Goal: Transaction & Acquisition: Book appointment/travel/reservation

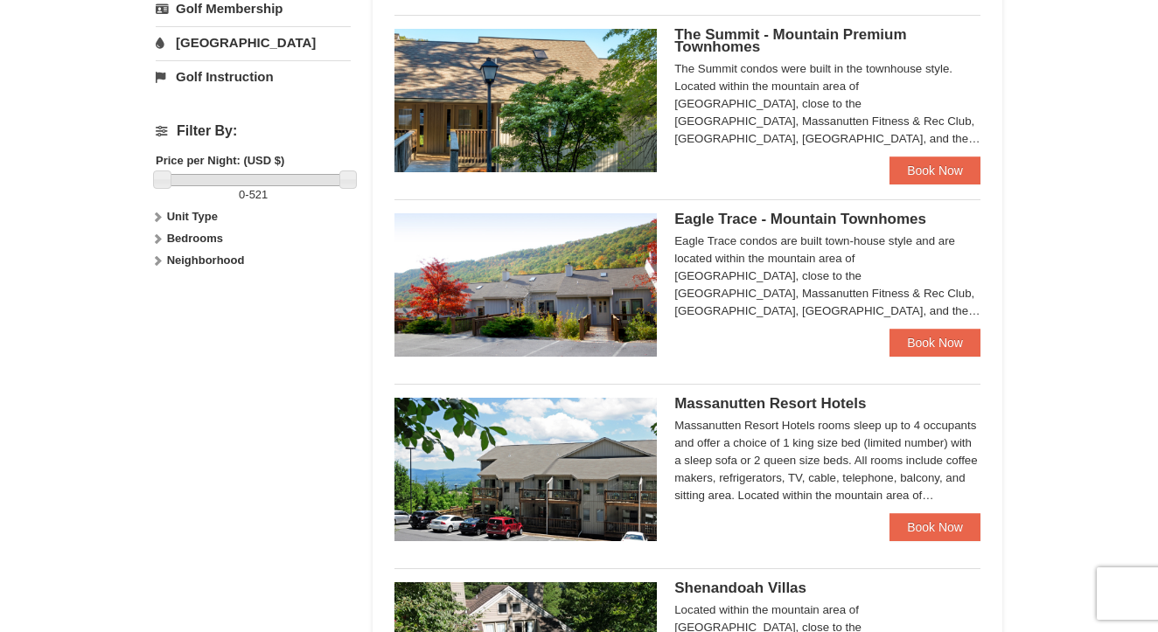
scroll to position [715, 0]
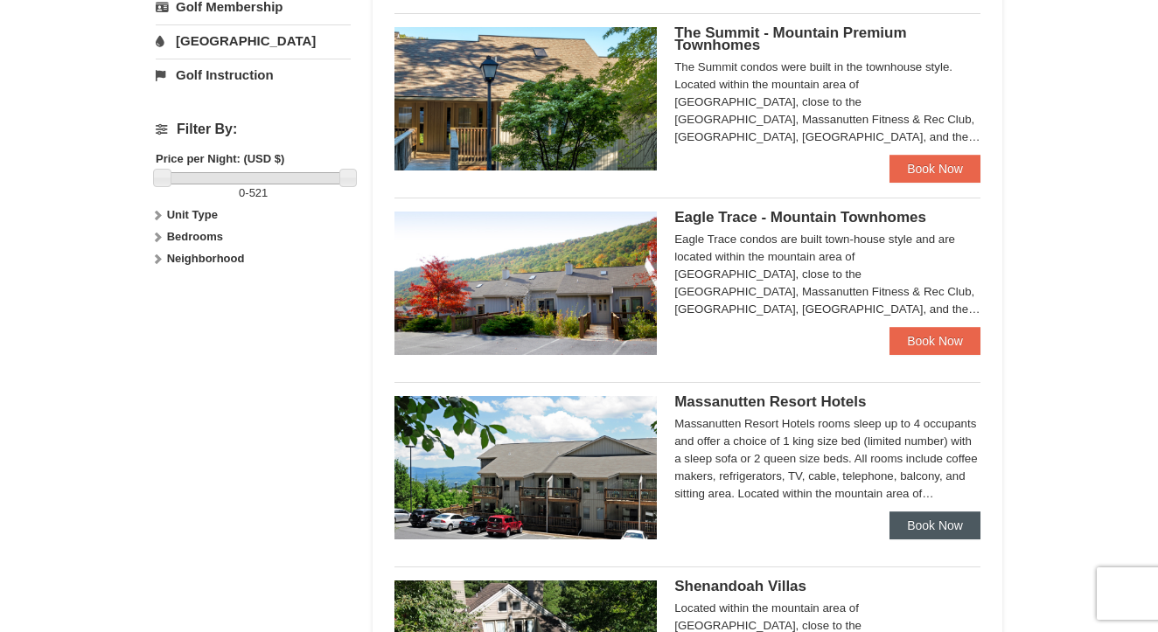
click at [901, 525] on link "Book Now" at bounding box center [934, 525] width 91 height 28
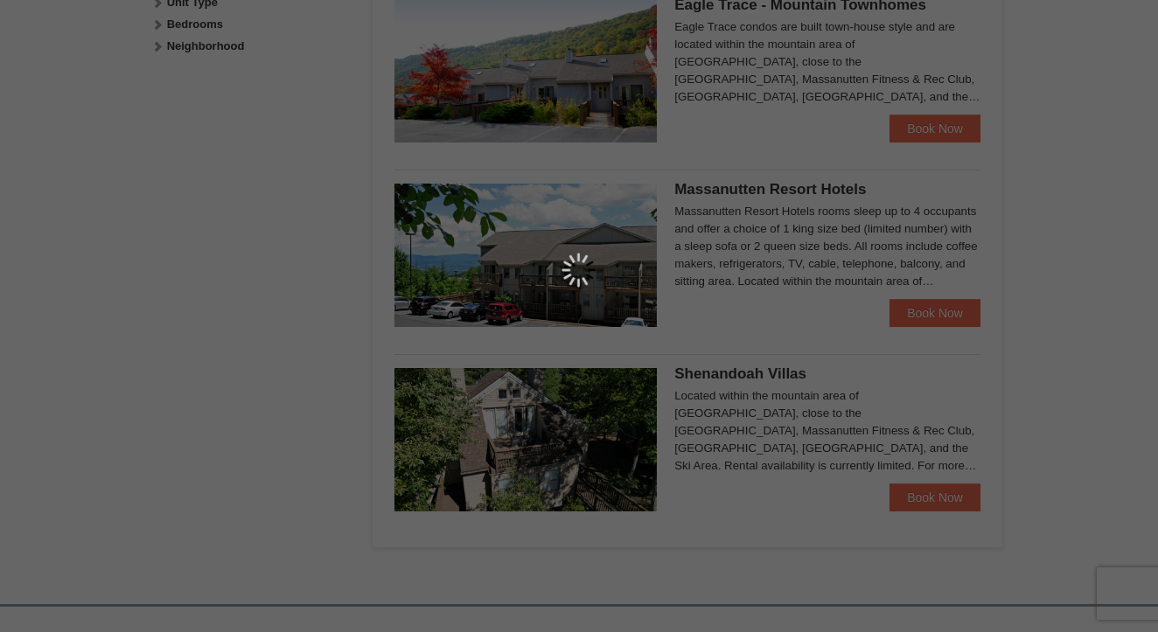
scroll to position [936, 0]
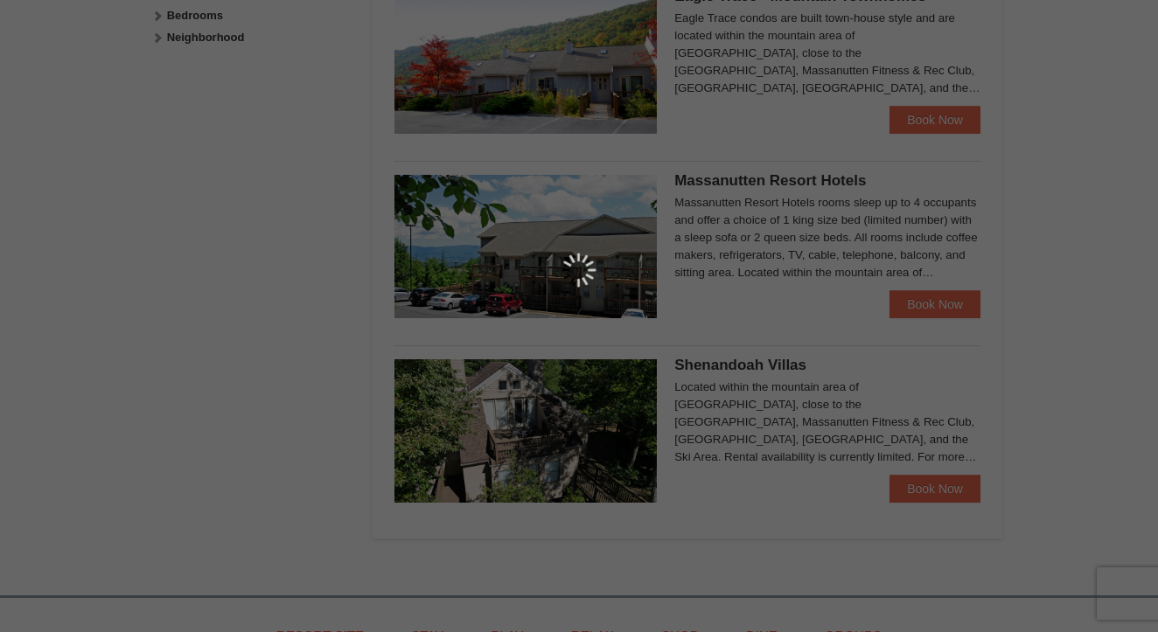
click at [917, 489] on div at bounding box center [579, 316] width 1158 height 632
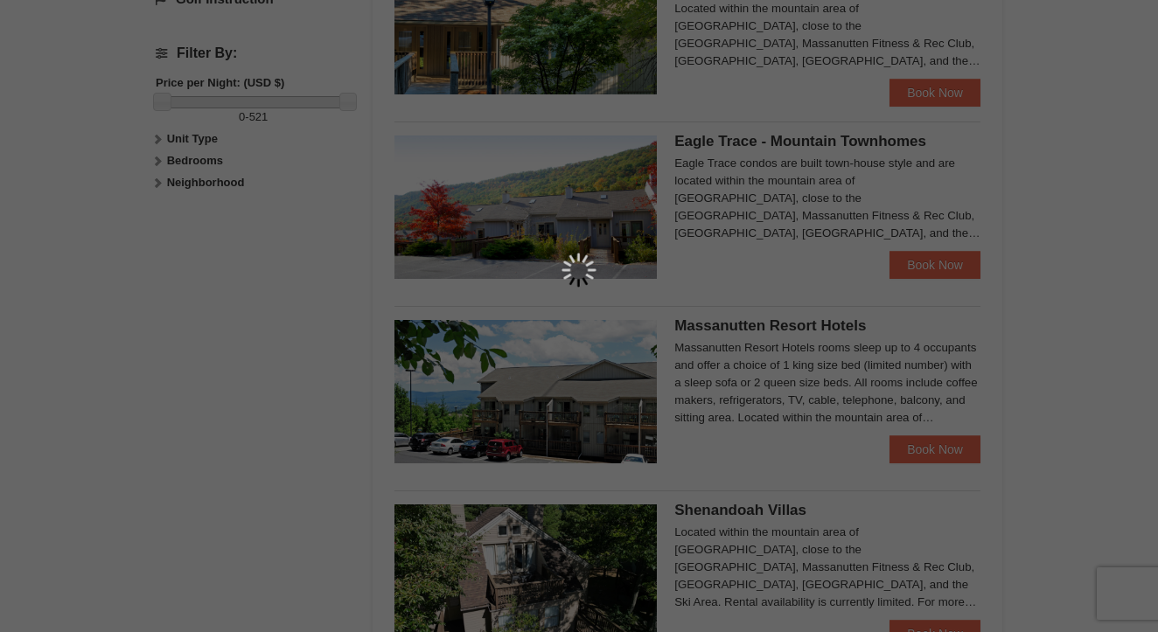
scroll to position [511, 0]
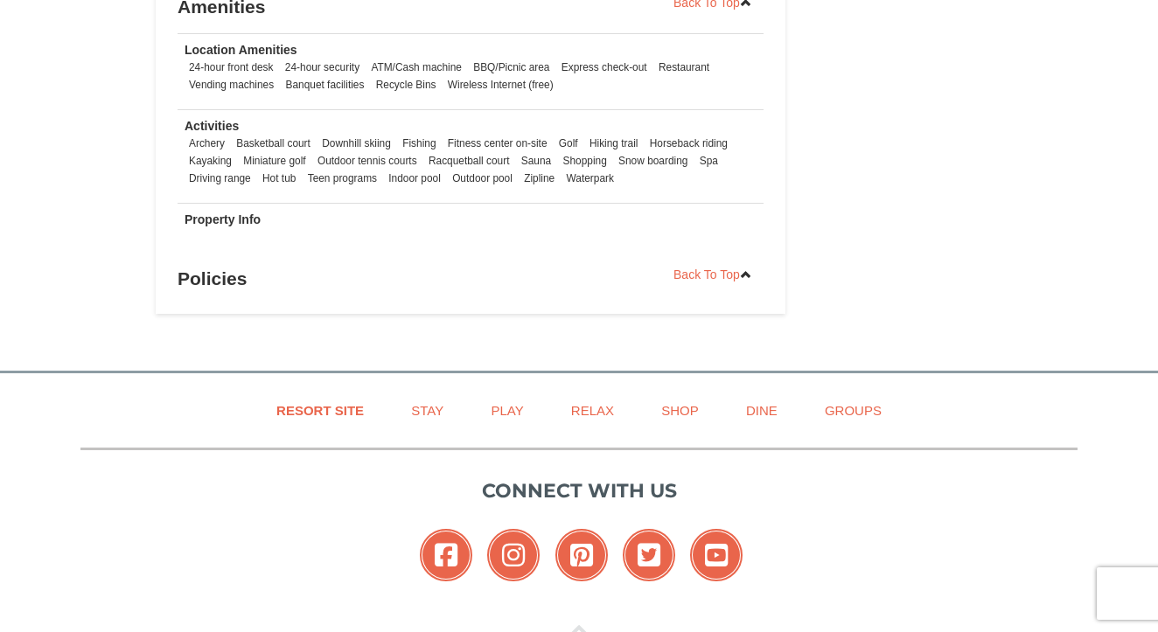
scroll to position [1349, 0]
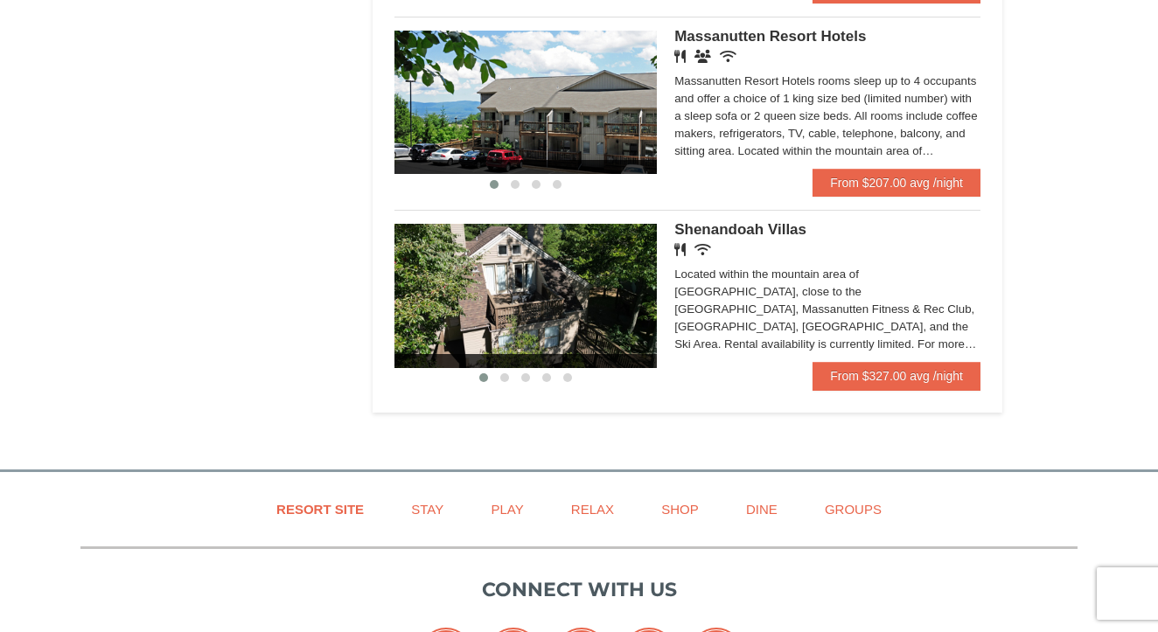
scroll to position [1166, 0]
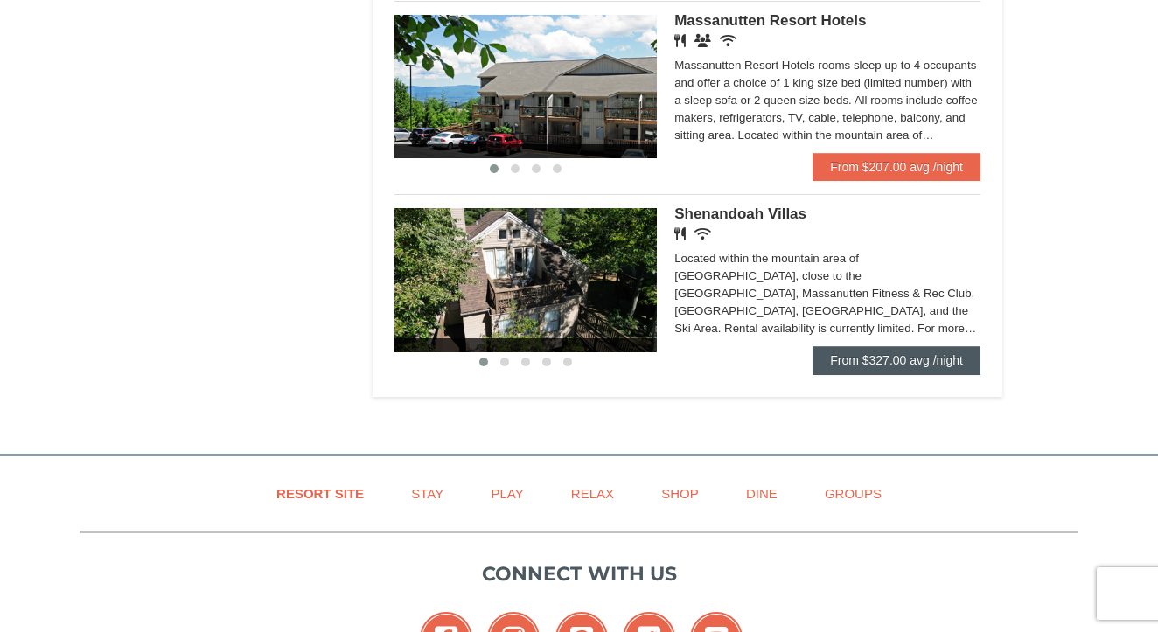
click at [893, 350] on link "From $327.00 avg /night" at bounding box center [896, 360] width 168 height 28
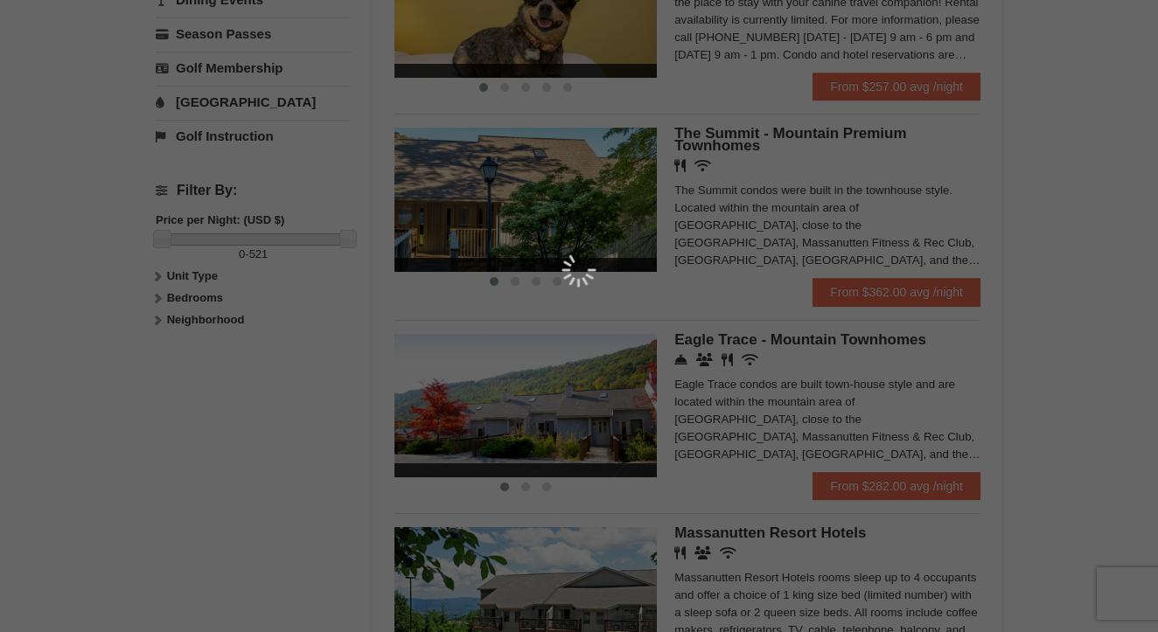
scroll to position [657, 0]
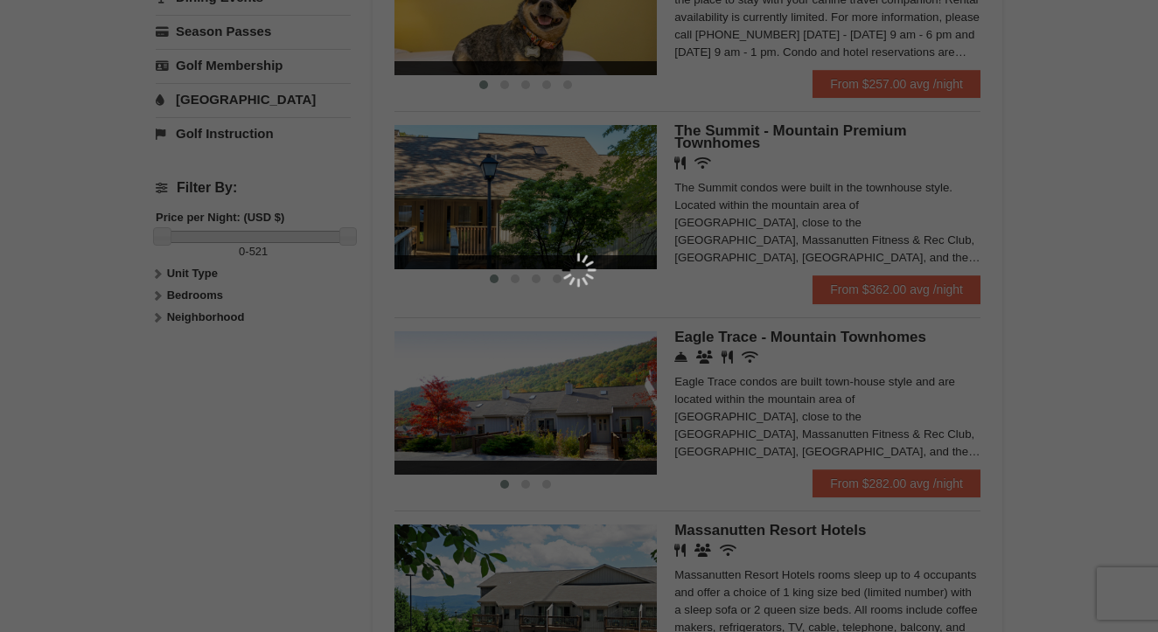
click at [872, 479] on div at bounding box center [579, 316] width 1158 height 632
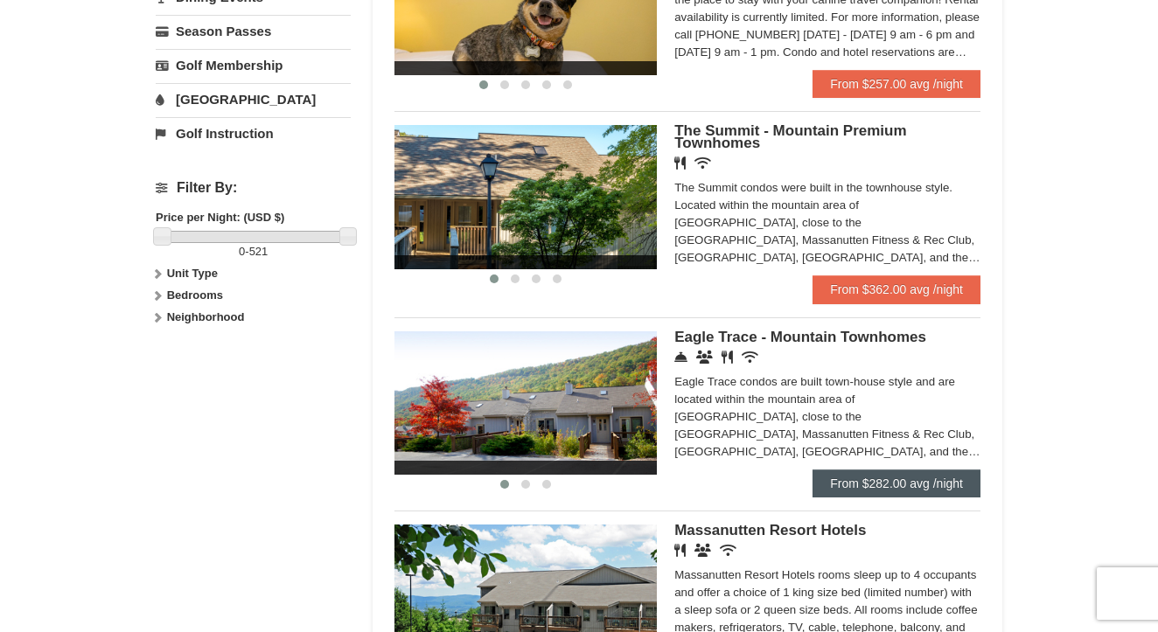
click at [857, 493] on link "From $282.00 avg /night" at bounding box center [896, 484] width 168 height 28
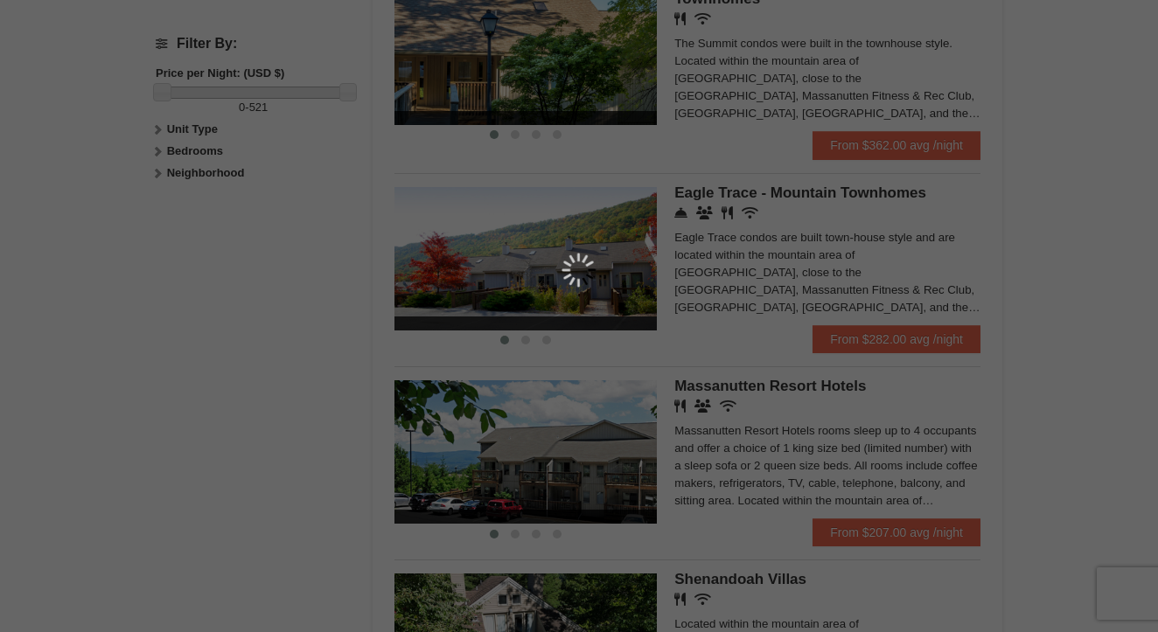
scroll to position [808, 0]
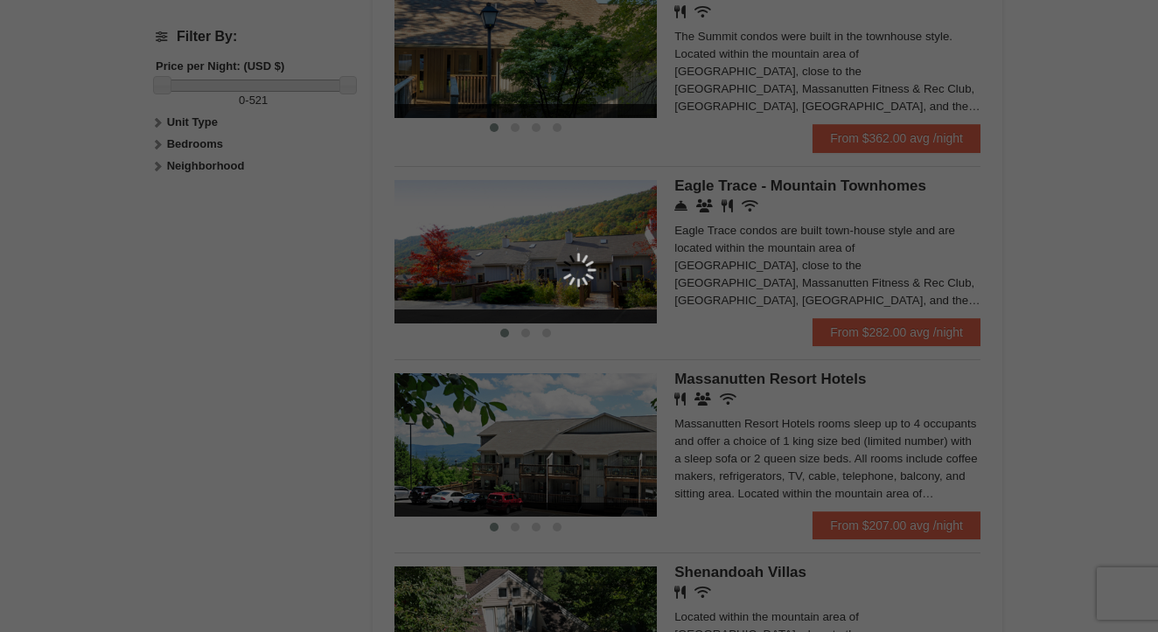
click at [830, 518] on div at bounding box center [579, 316] width 1158 height 632
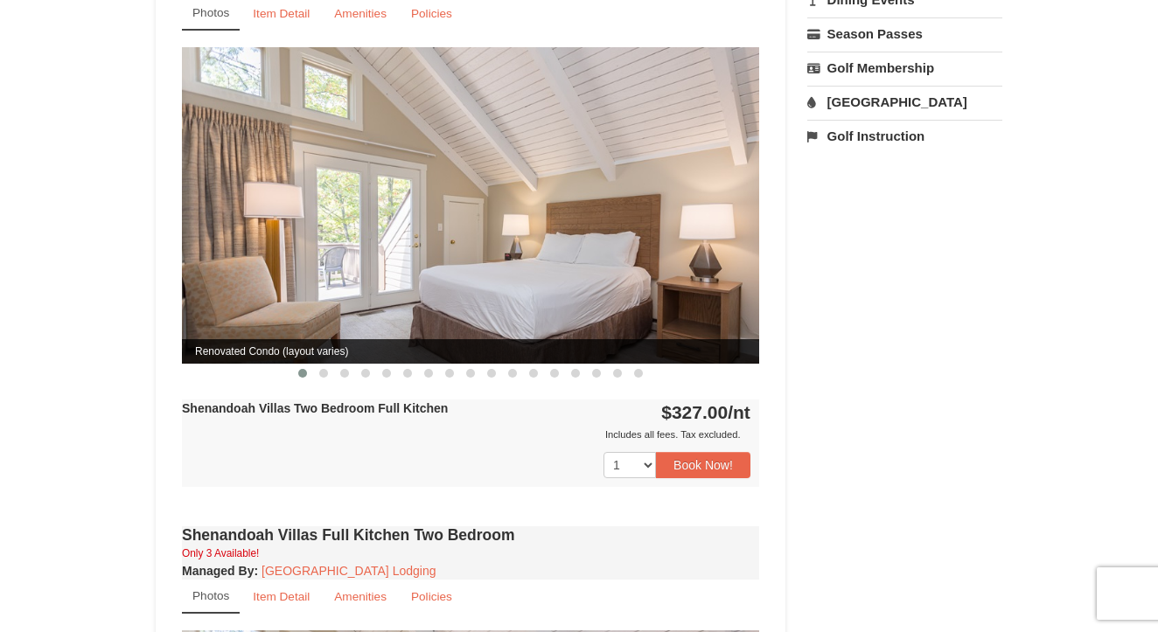
scroll to position [681, 0]
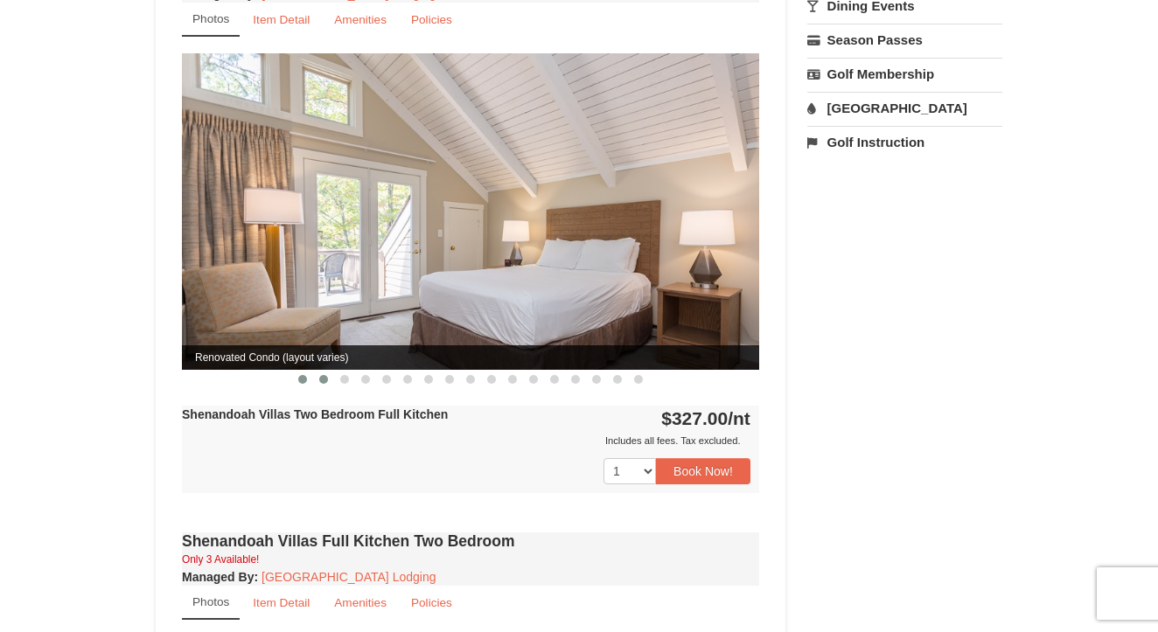
click at [328, 371] on button at bounding box center [323, 379] width 21 height 17
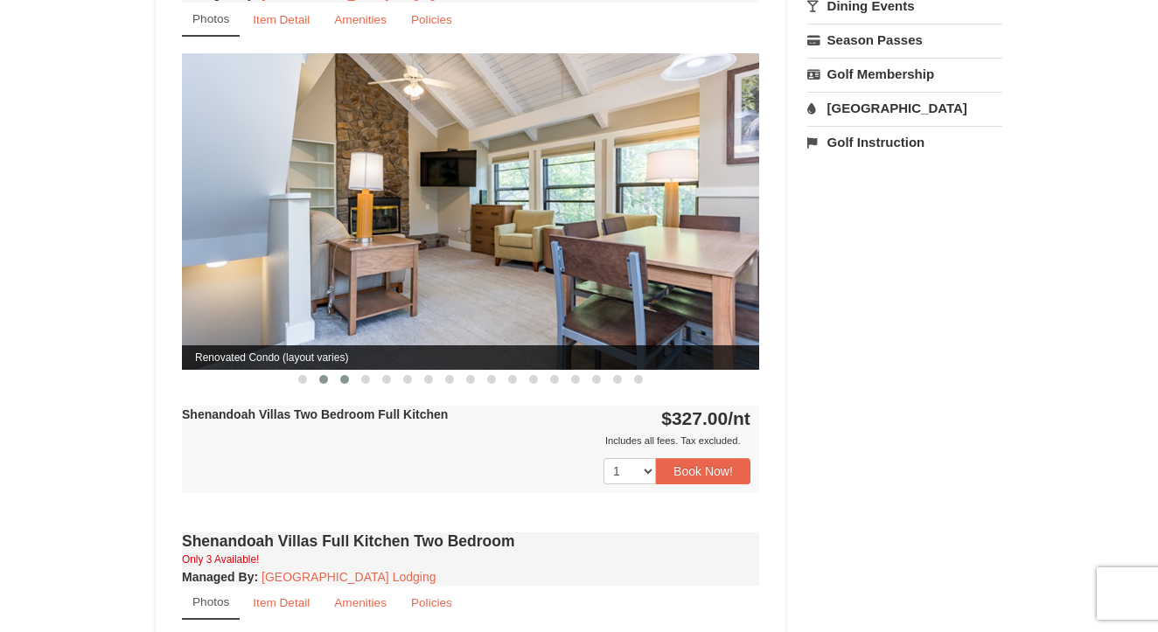
click at [340, 375] on span at bounding box center [344, 379] width 9 height 9
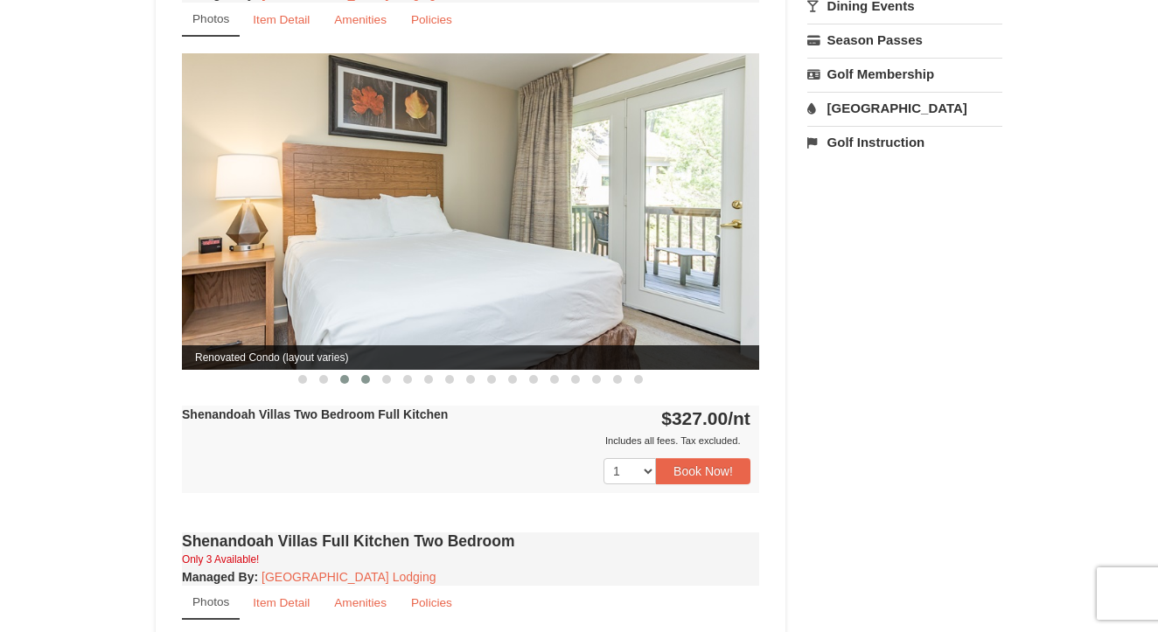
click at [372, 371] on button at bounding box center [365, 379] width 21 height 17
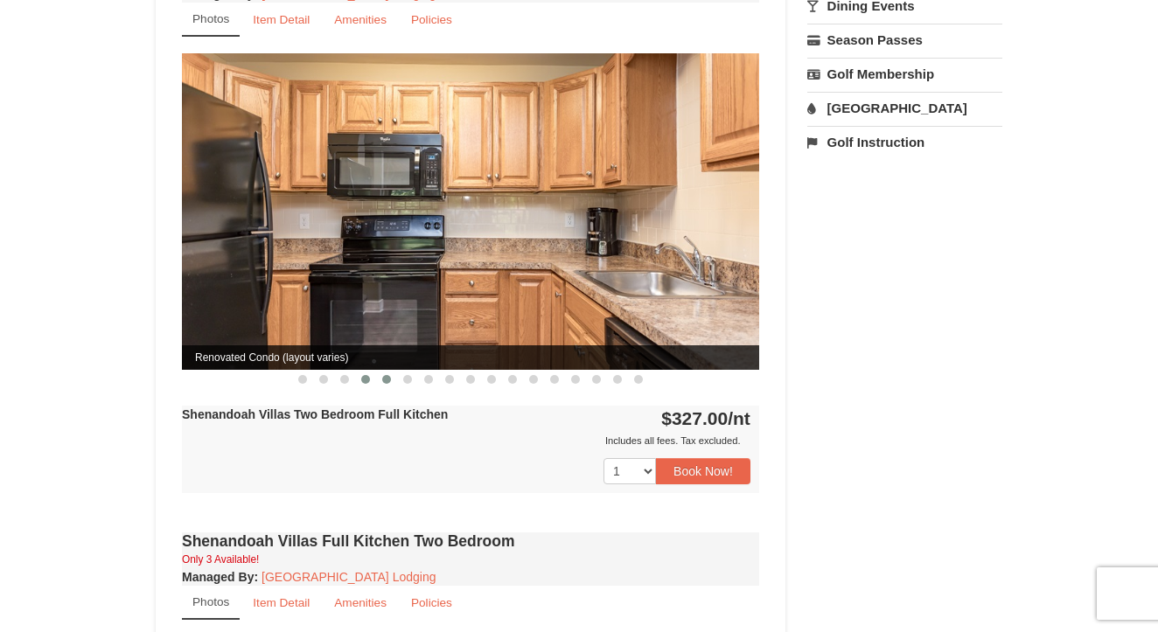
click at [392, 371] on button at bounding box center [386, 379] width 21 height 17
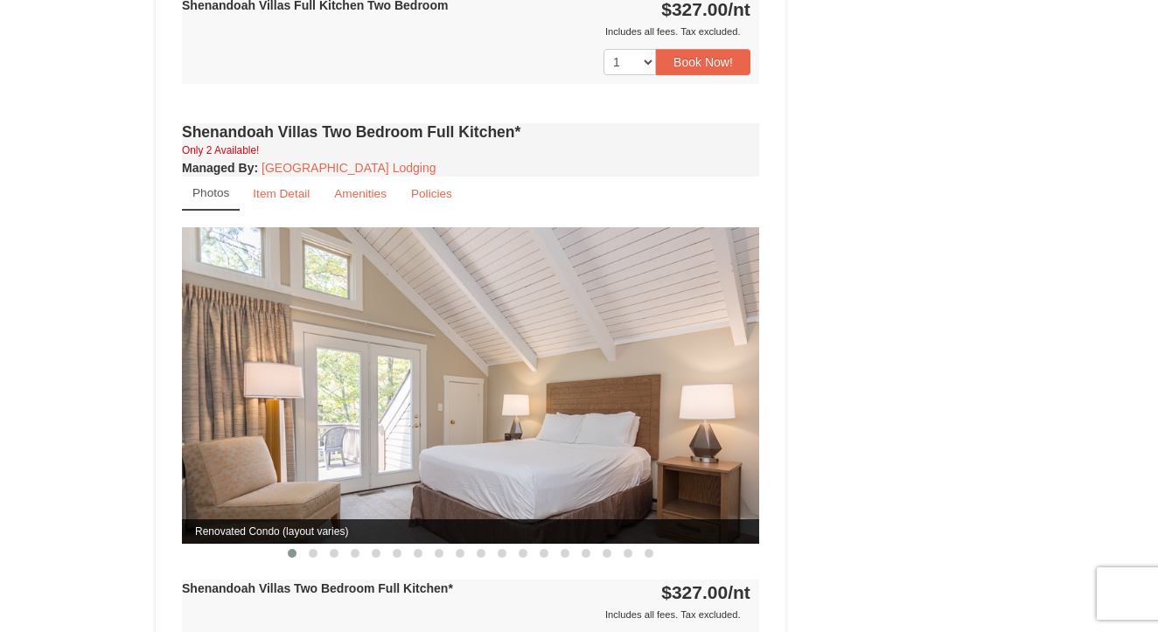
scroll to position [1676, 0]
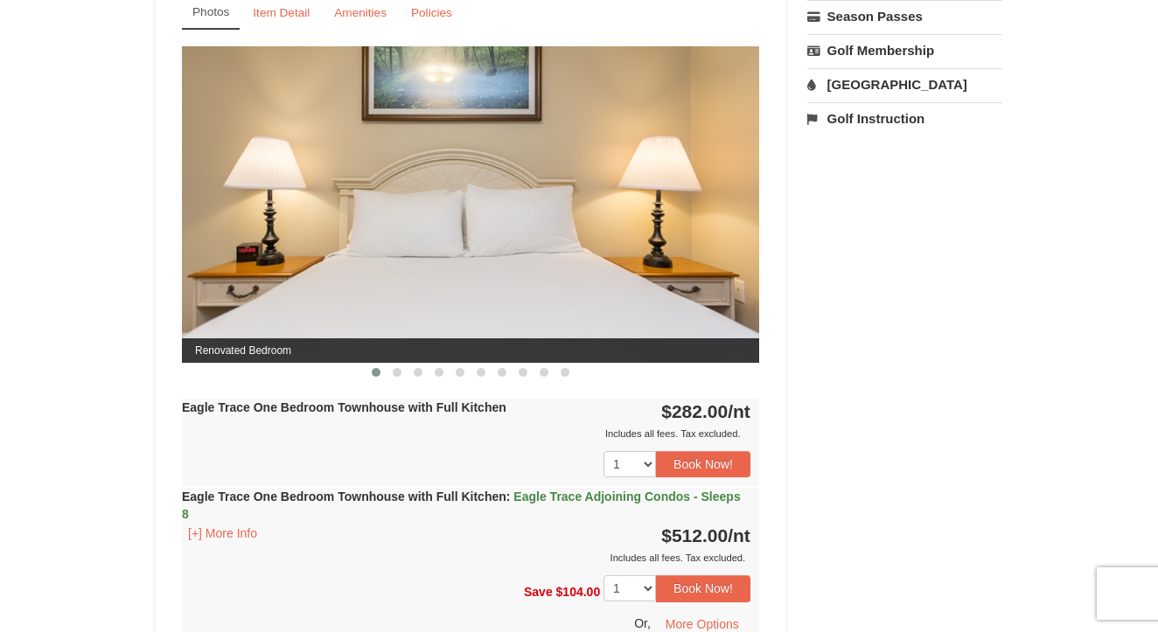
scroll to position [704, 0]
click at [397, 374] on span at bounding box center [397, 373] width 9 height 9
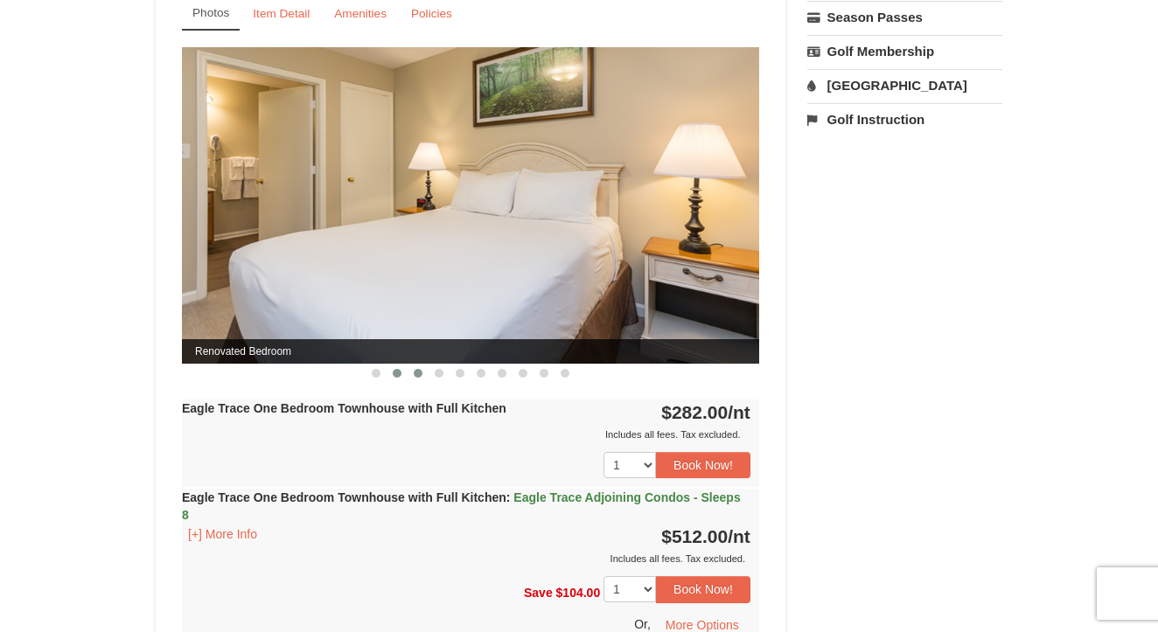
click at [408, 372] on button at bounding box center [417, 373] width 21 height 17
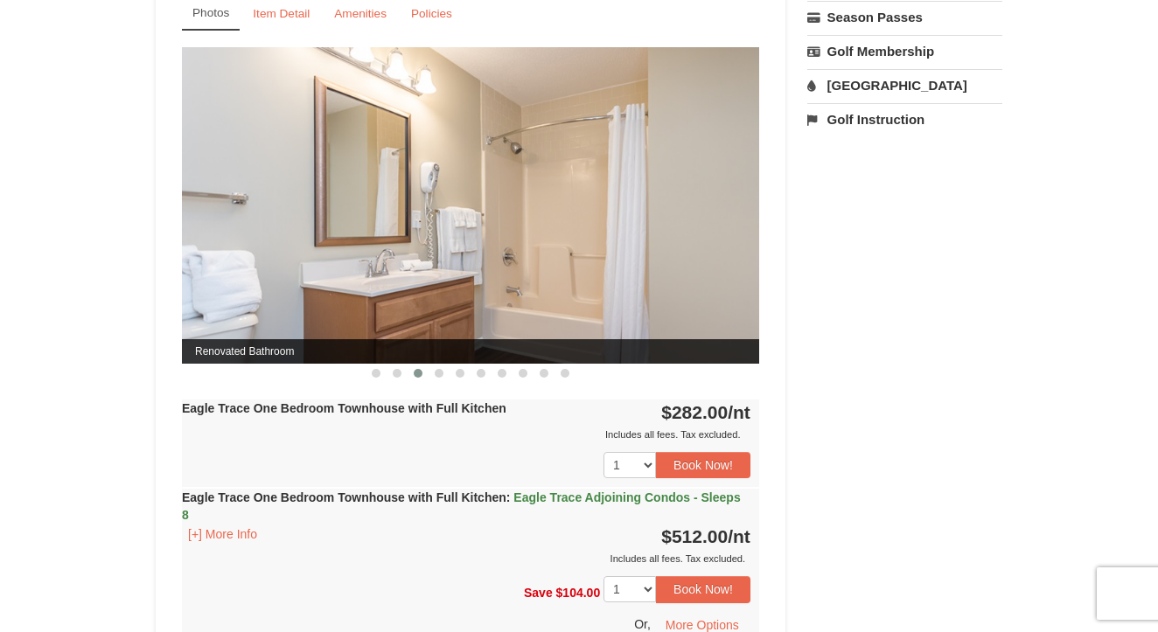
click at [422, 377] on button at bounding box center [417, 373] width 21 height 17
click at [447, 371] on button at bounding box center [438, 373] width 21 height 17
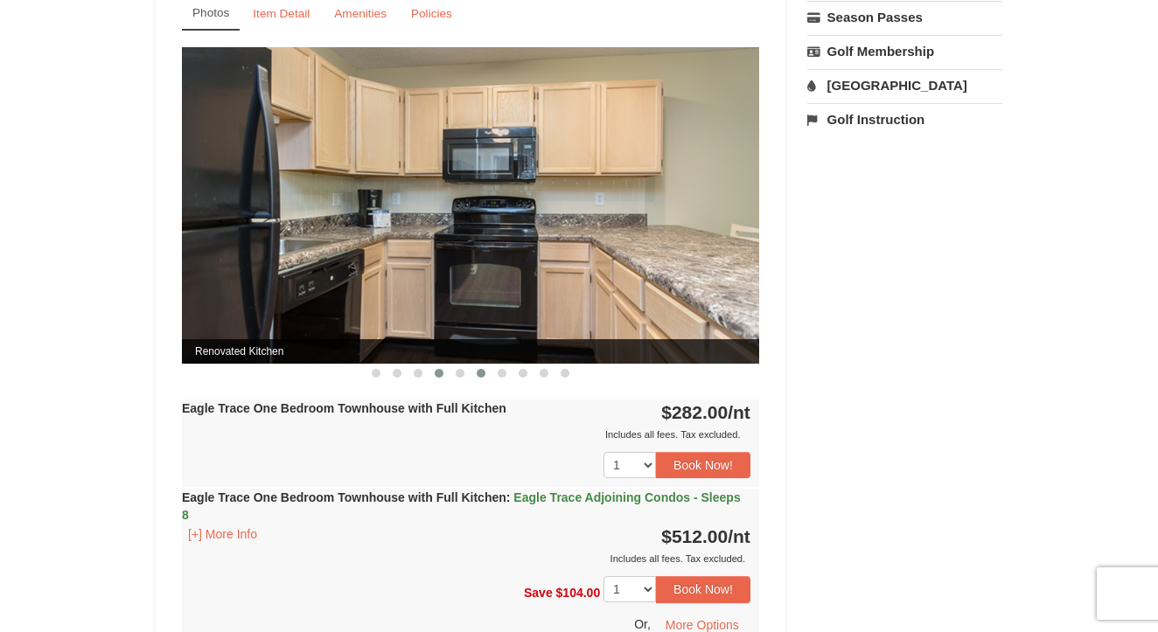
click at [478, 371] on span at bounding box center [481, 373] width 9 height 9
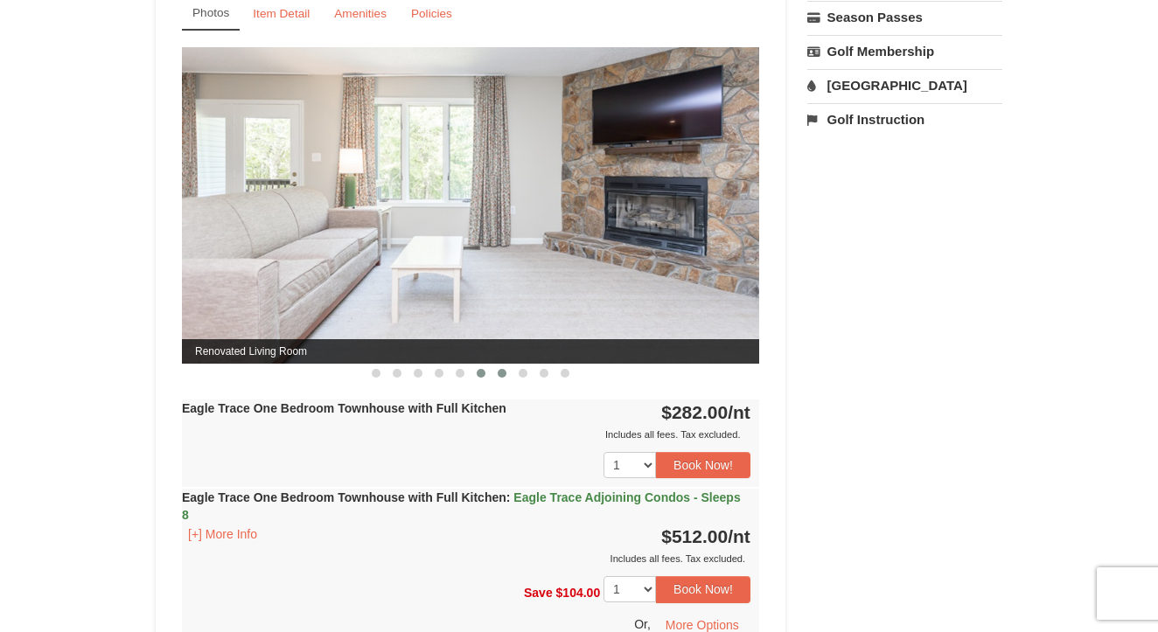
click at [499, 373] on span at bounding box center [501, 373] width 9 height 9
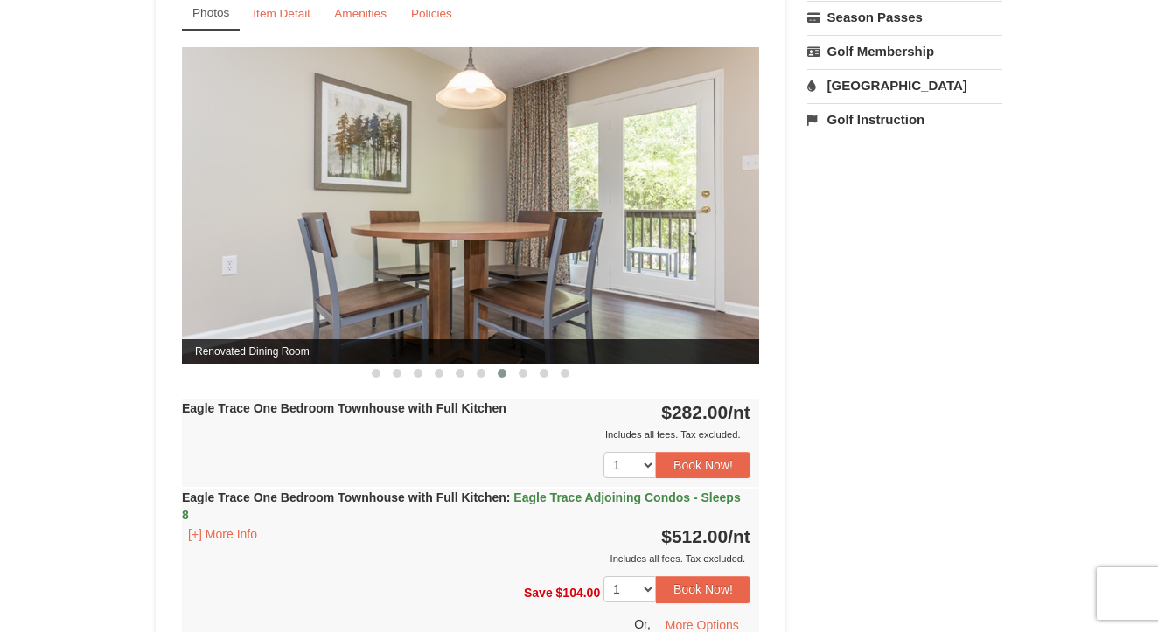
click at [511, 375] on button at bounding box center [501, 373] width 21 height 17
click at [523, 375] on span at bounding box center [522, 373] width 9 height 9
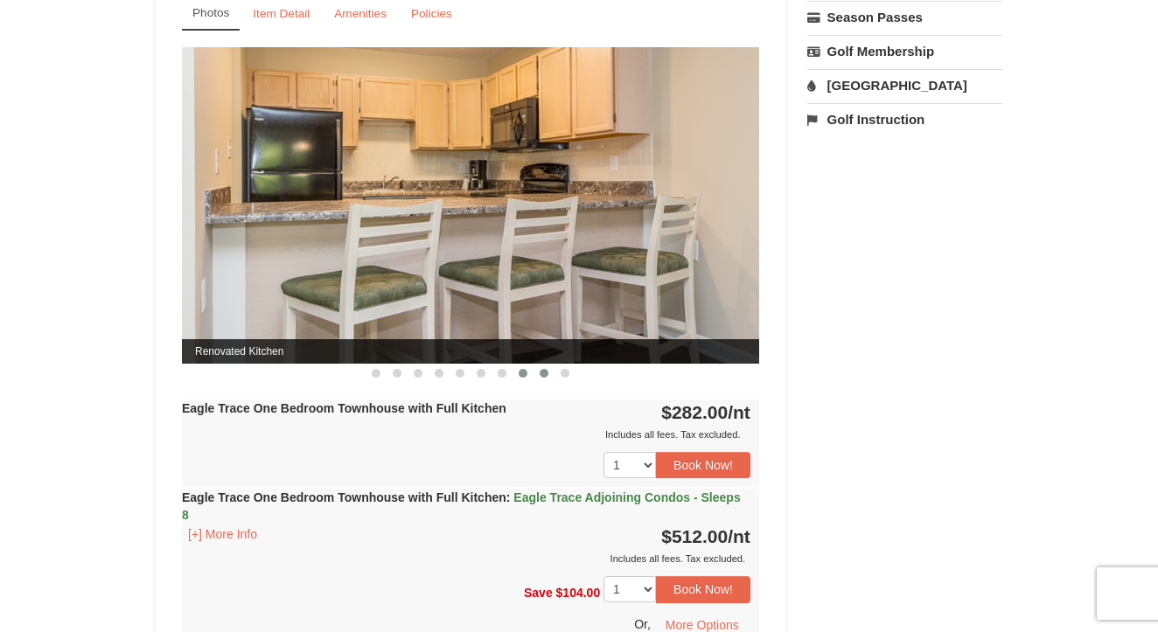
click at [542, 372] on span at bounding box center [543, 373] width 9 height 9
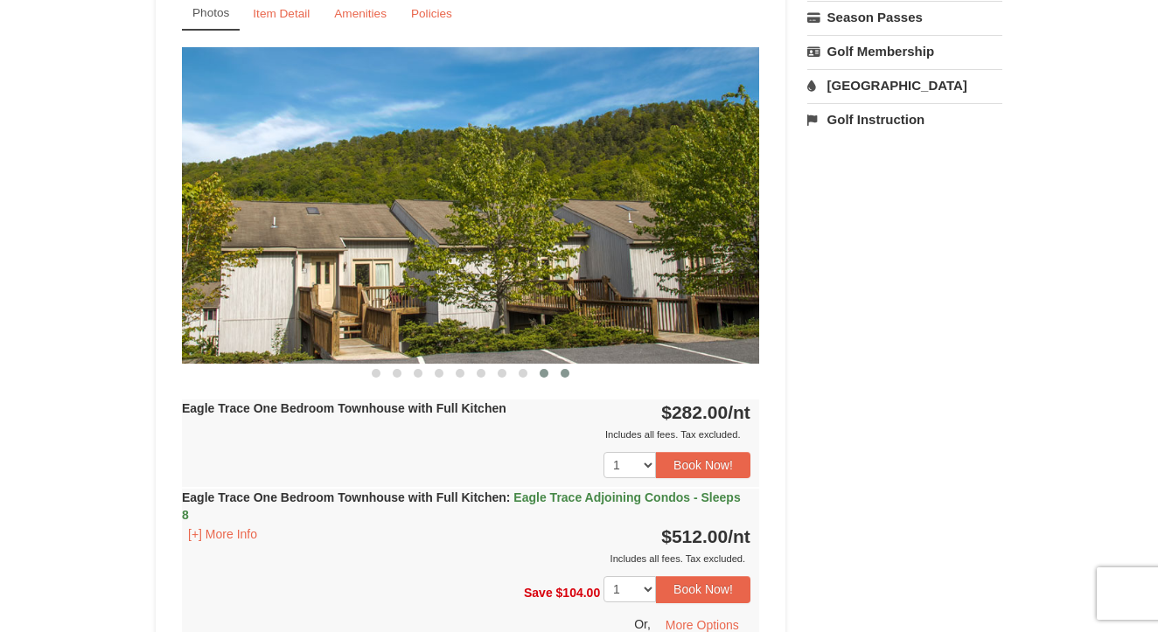
click at [568, 373] on span at bounding box center [564, 373] width 9 height 9
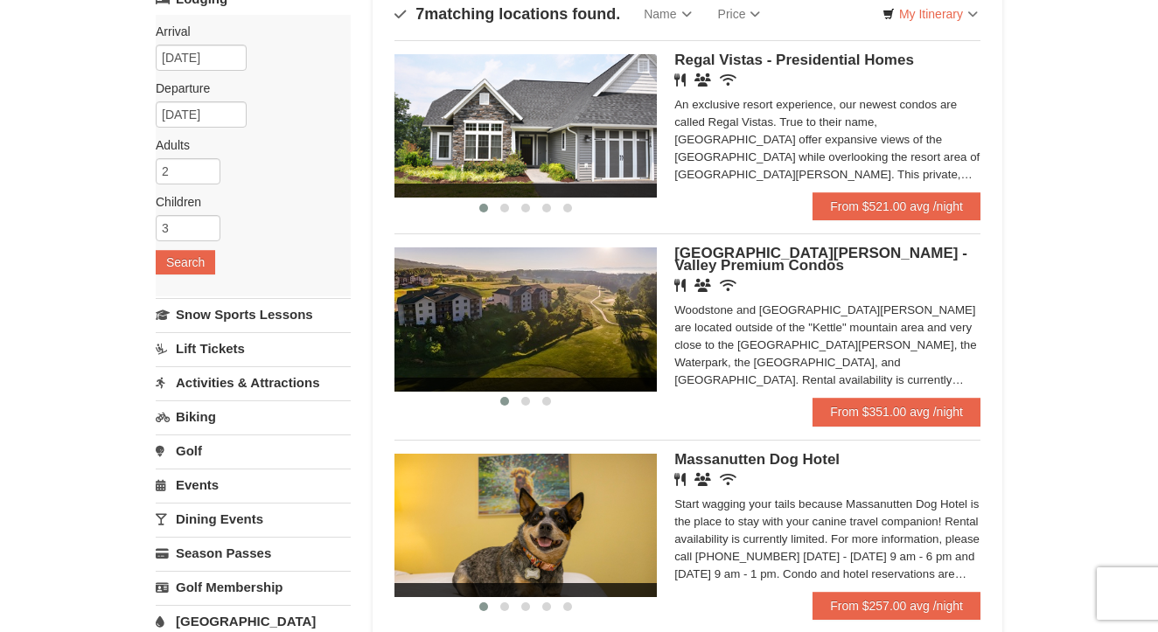
scroll to position [132, 0]
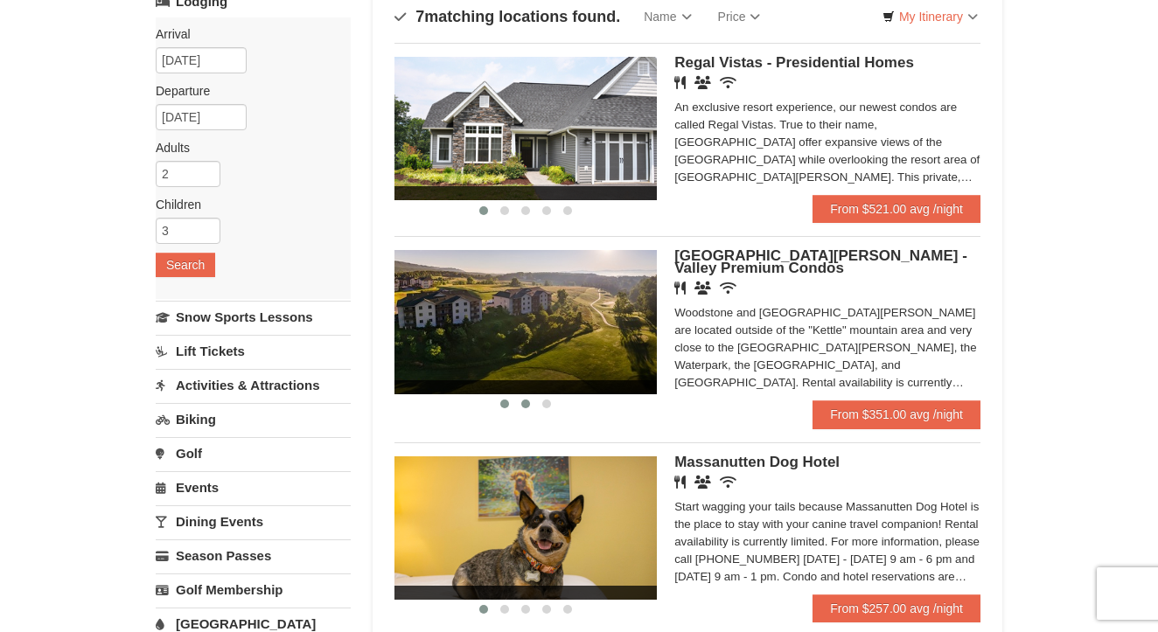
click at [526, 400] on span at bounding box center [525, 404] width 9 height 9
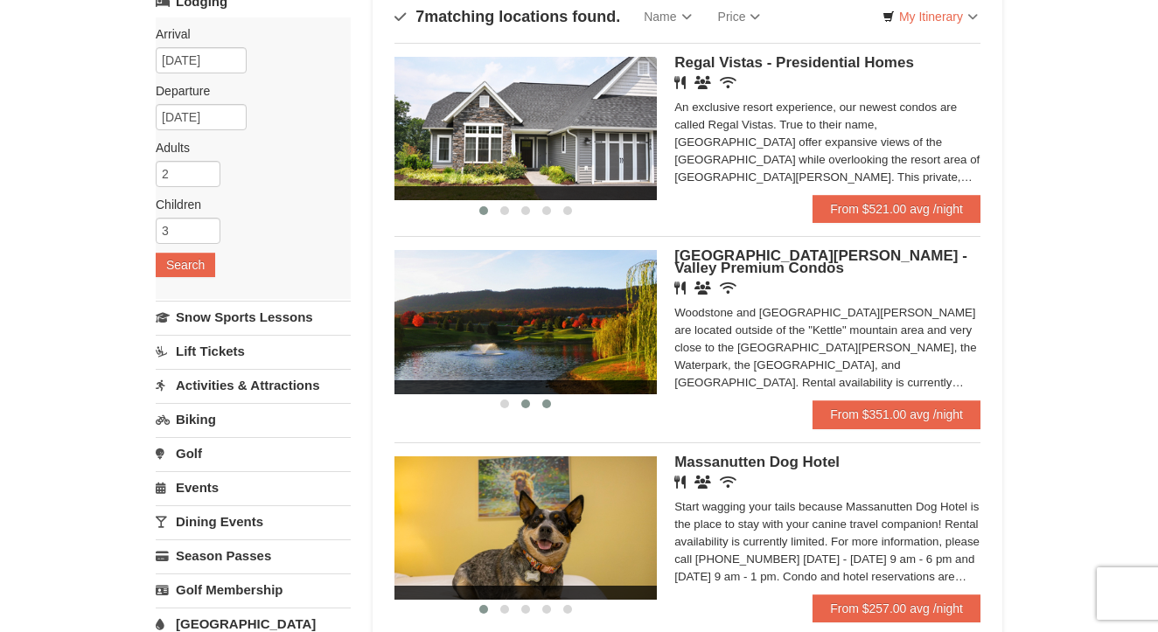
click at [545, 403] on span at bounding box center [546, 404] width 9 height 9
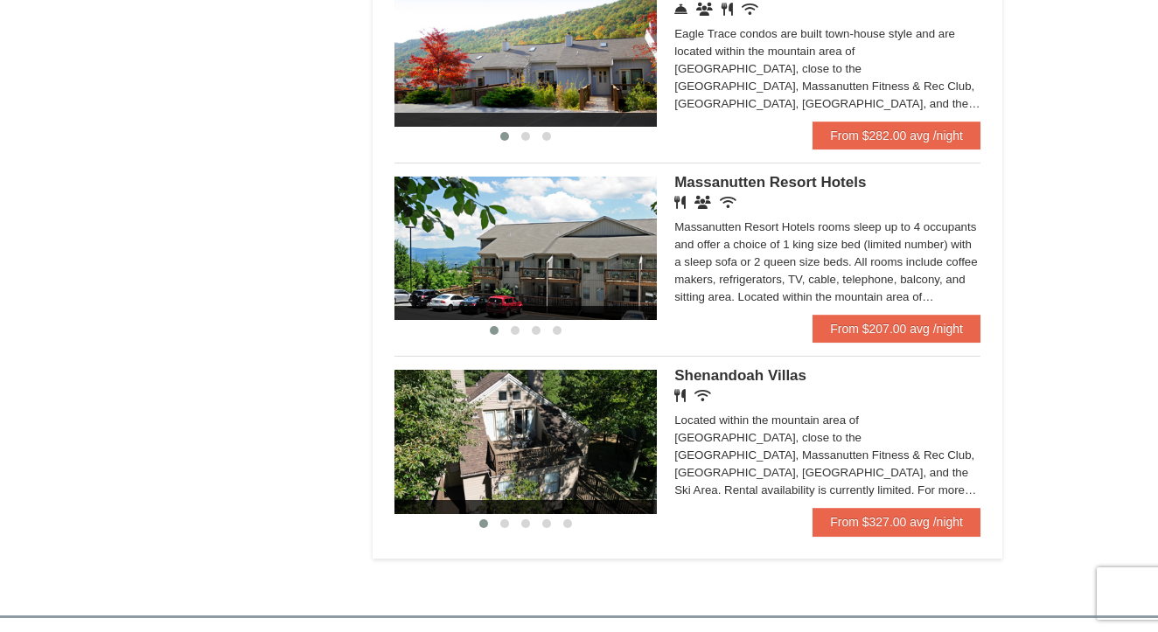
scroll to position [1006, 0]
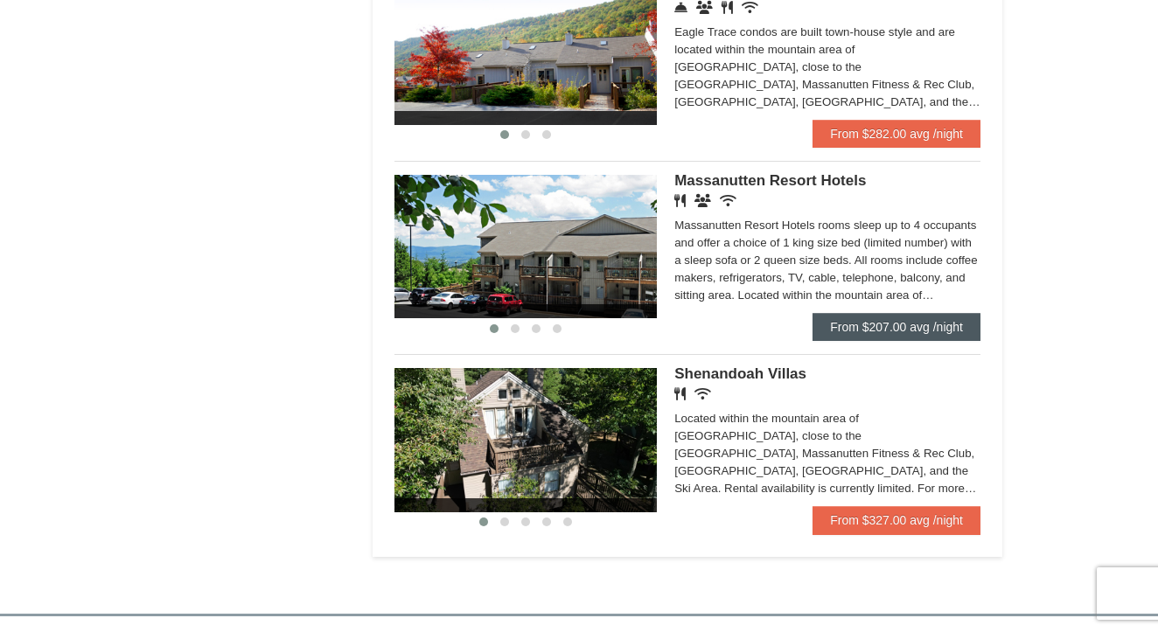
click at [887, 322] on link "From $207.00 avg /night" at bounding box center [896, 327] width 168 height 28
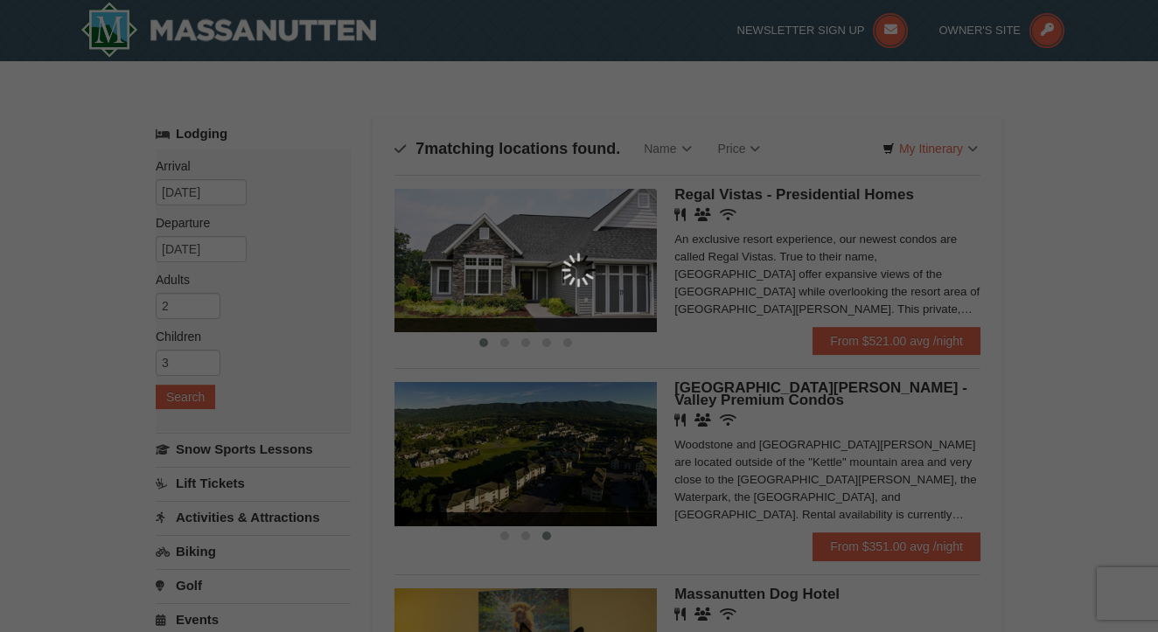
scroll to position [0, 0]
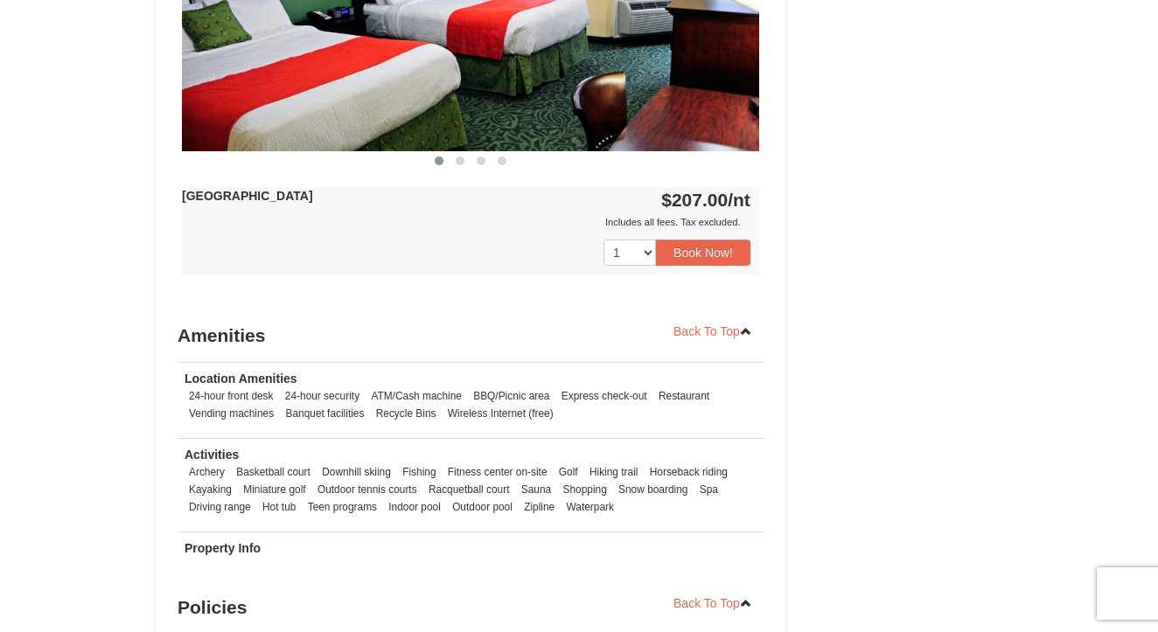
scroll to position [898, 0]
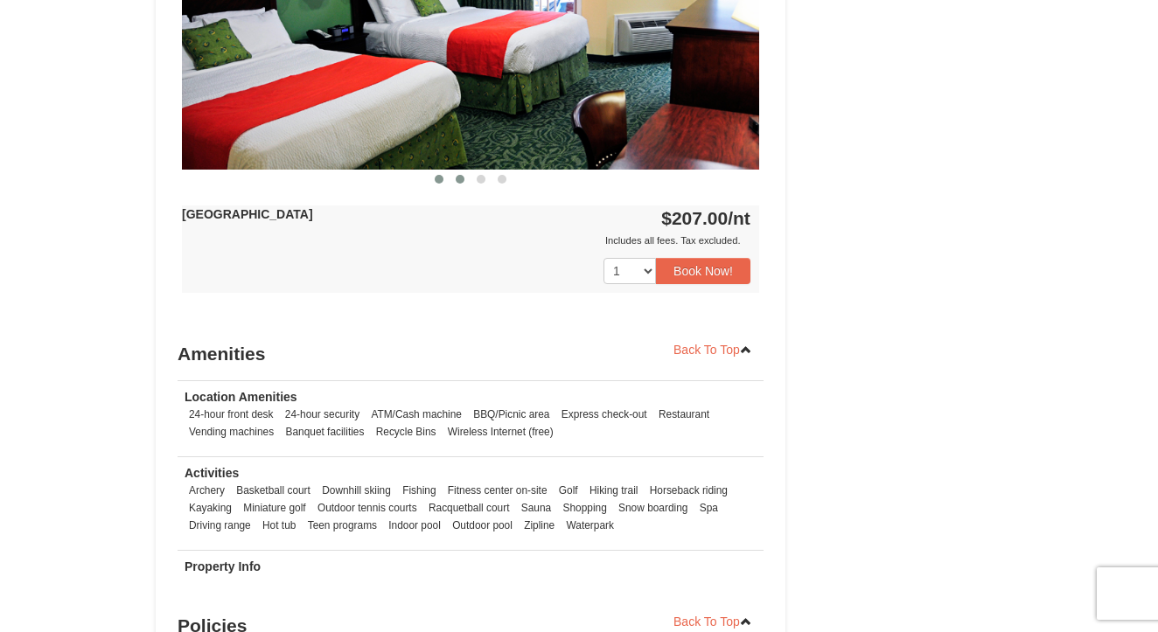
click at [460, 180] on span at bounding box center [460, 179] width 9 height 9
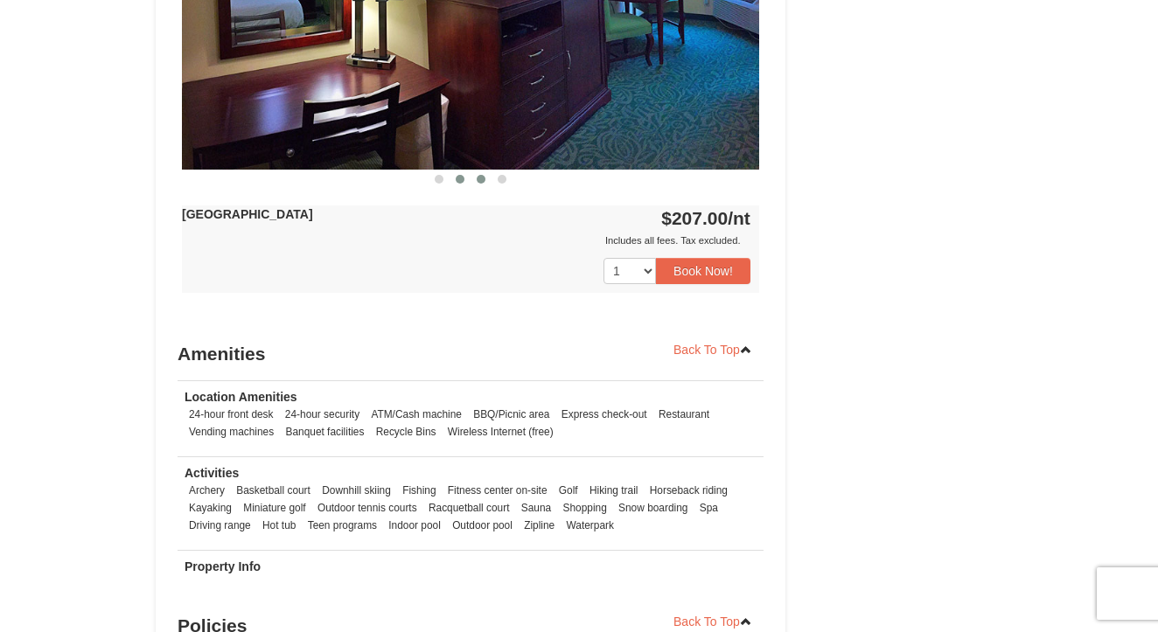
click at [473, 181] on button at bounding box center [480, 178] width 21 height 17
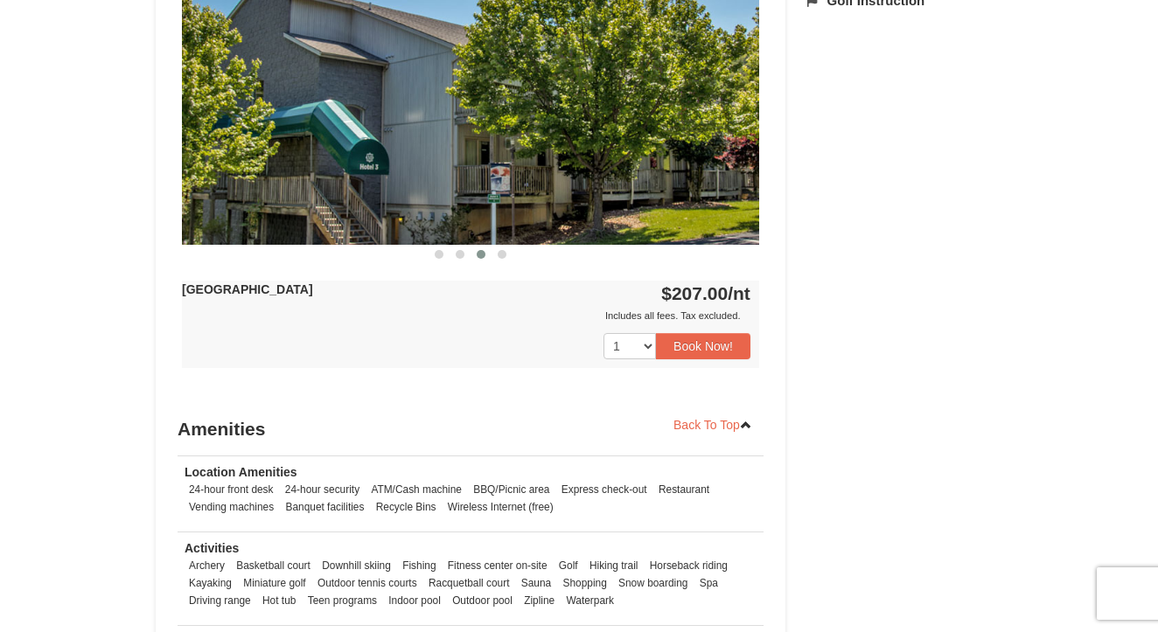
scroll to position [805, 0]
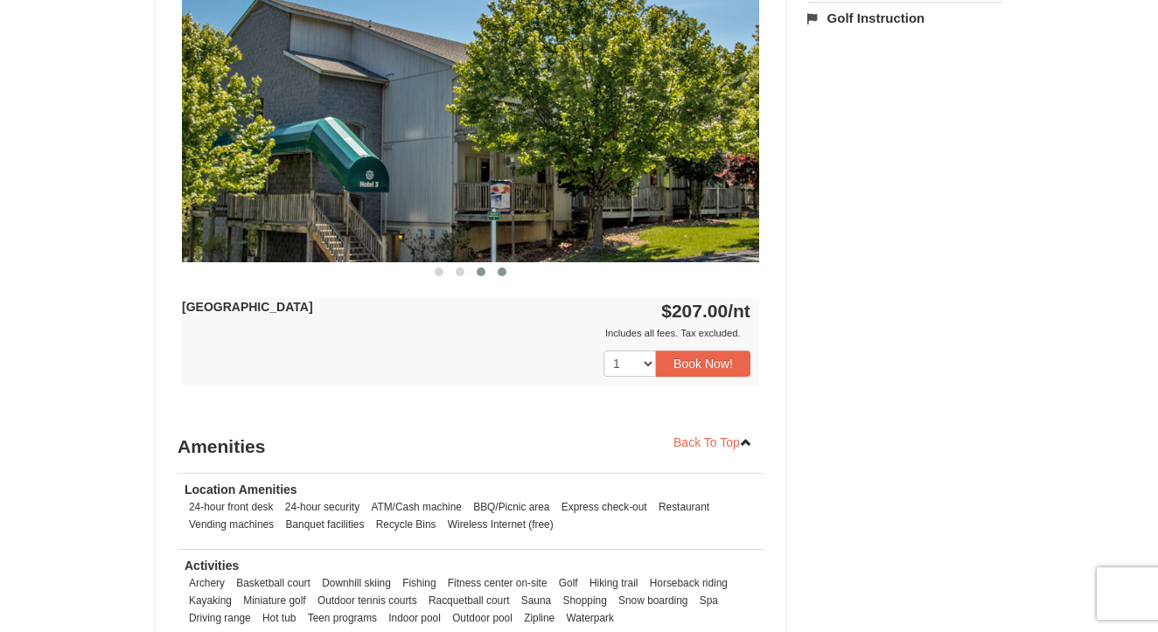
click at [498, 274] on span at bounding box center [501, 272] width 9 height 9
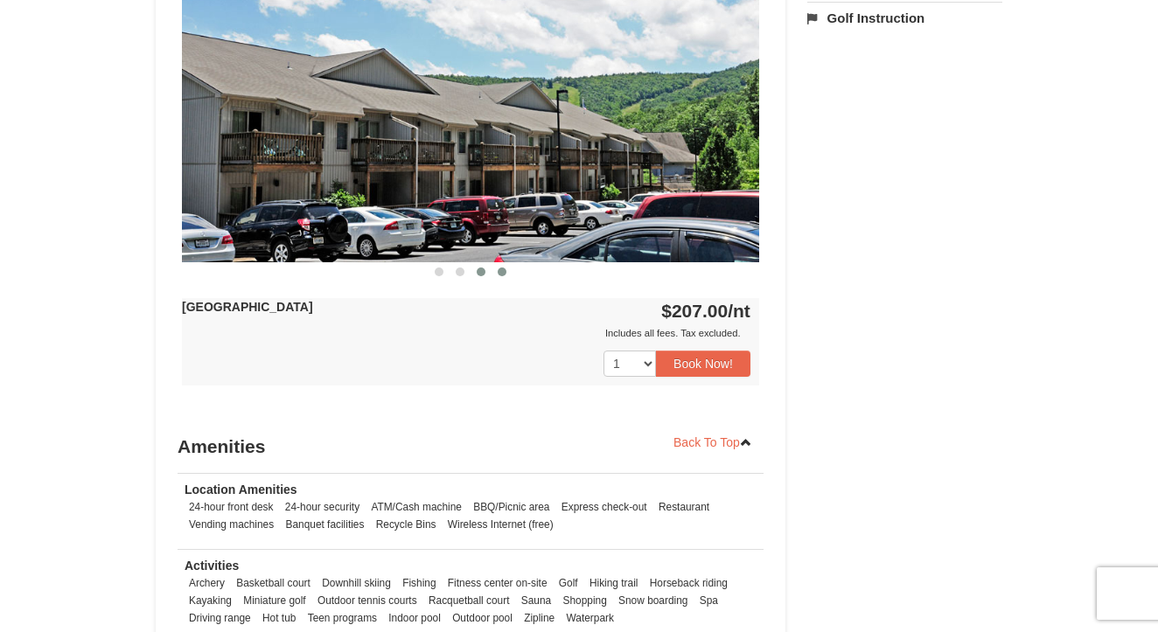
click at [477, 268] on button at bounding box center [480, 271] width 21 height 17
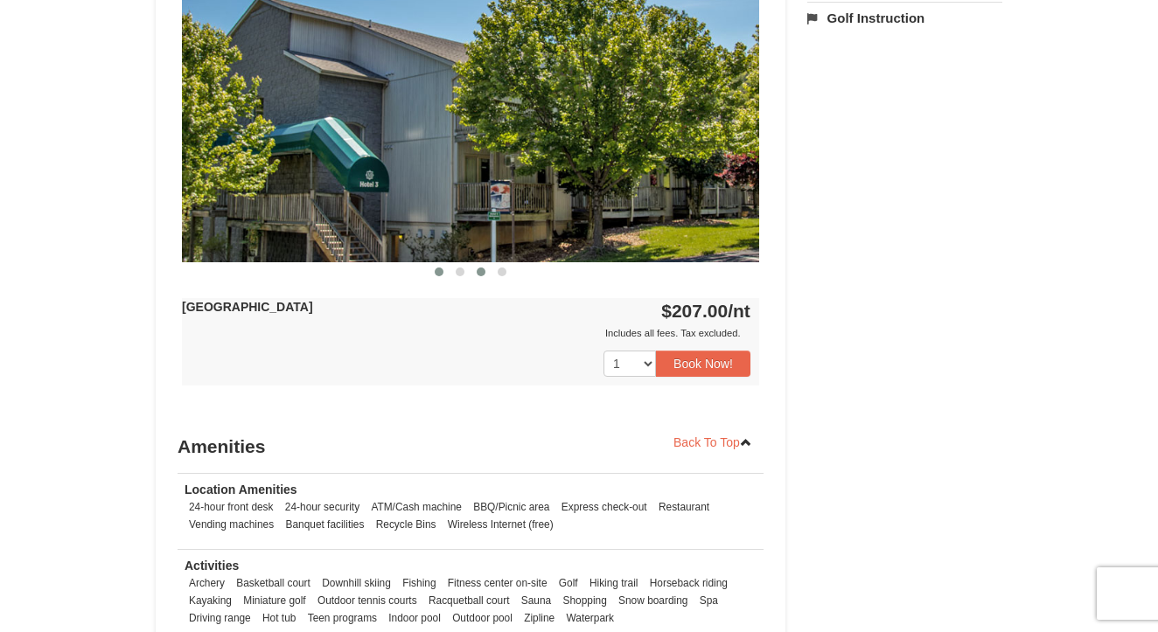
click at [446, 275] on button at bounding box center [438, 271] width 21 height 17
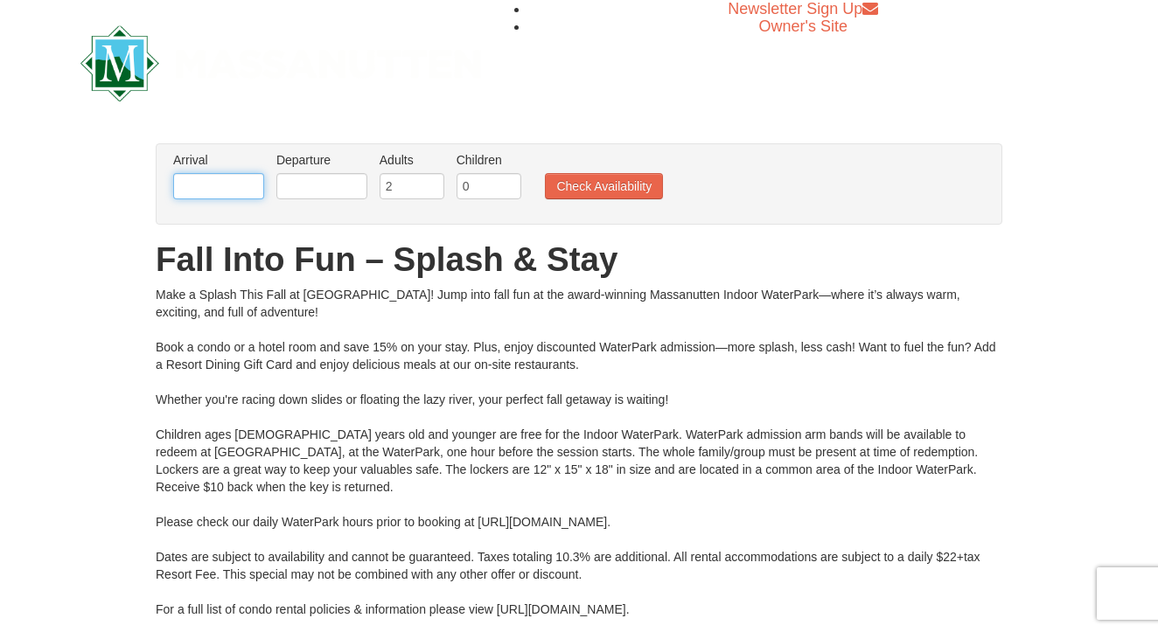
click at [228, 186] on input "text" at bounding box center [218, 186] width 91 height 26
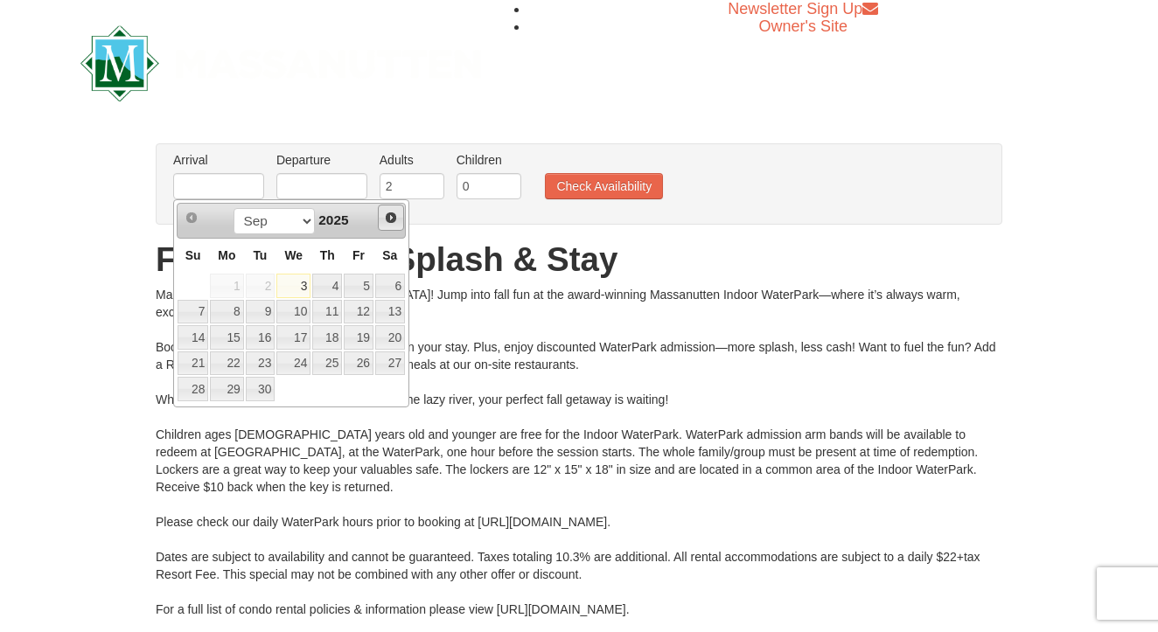
click at [394, 215] on span "Next" at bounding box center [391, 218] width 14 height 14
click at [362, 321] on link "10" at bounding box center [359, 312] width 30 height 24
type input "[DATE]"
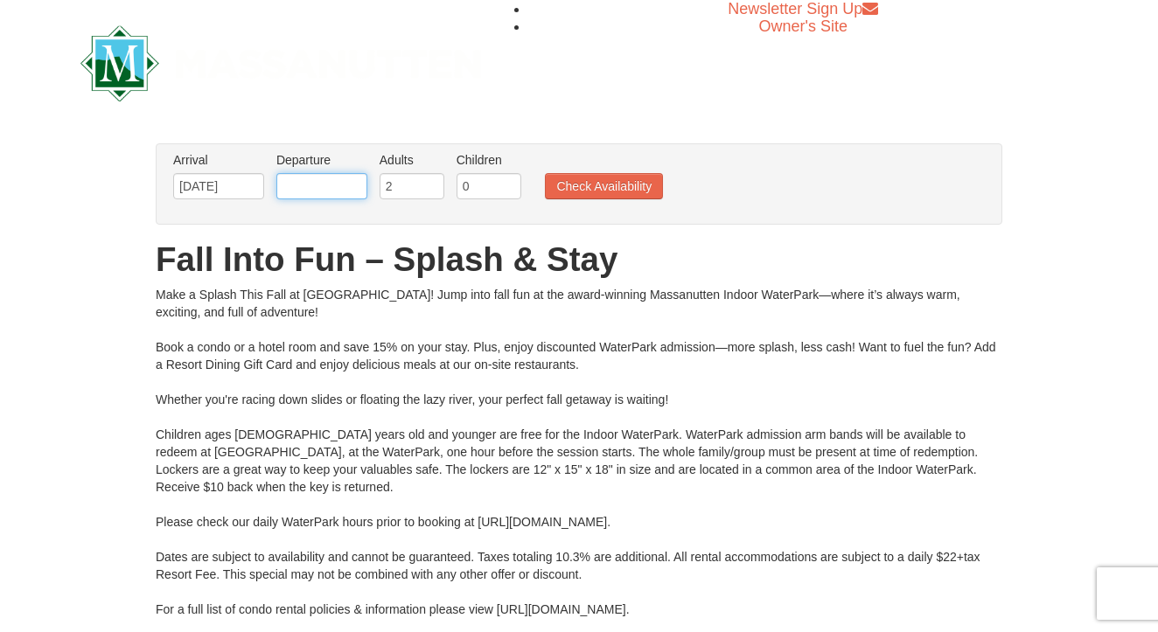
click at [330, 184] on input "text" at bounding box center [321, 186] width 91 height 26
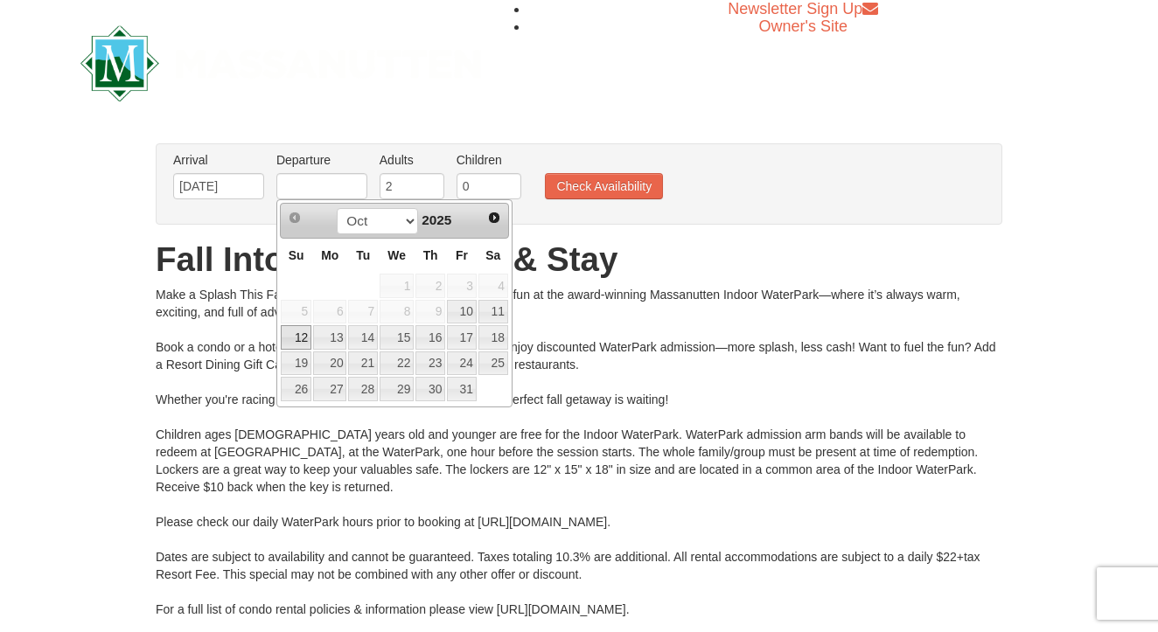
click at [295, 334] on link "12" at bounding box center [296, 337] width 31 height 24
type input "[DATE]"
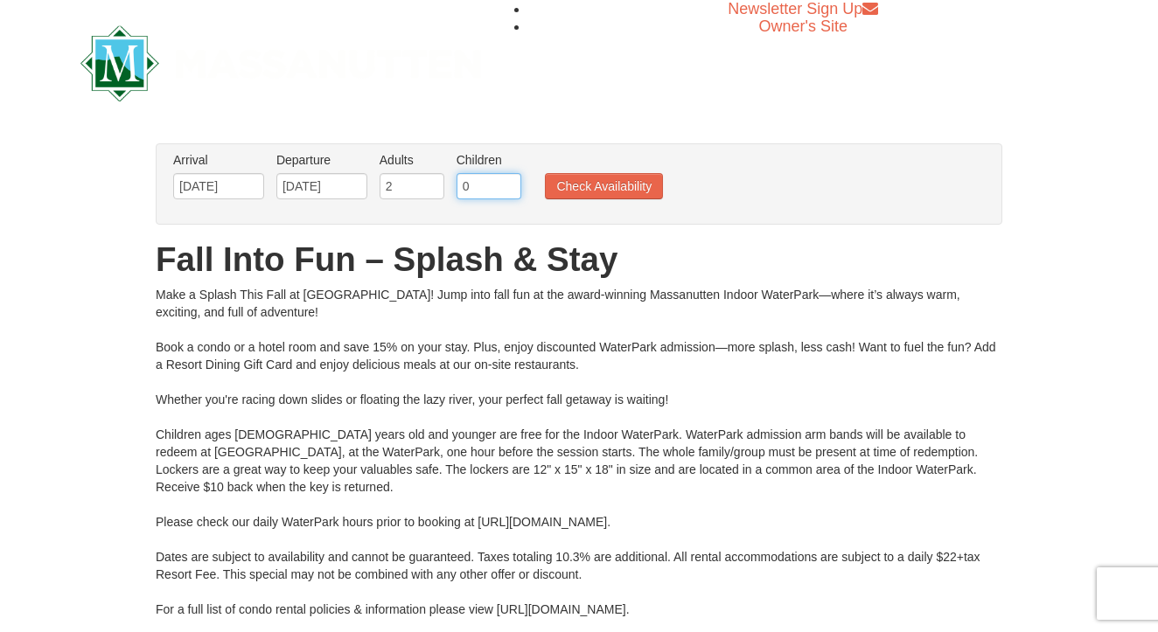
click at [503, 177] on input "0" at bounding box center [488, 186] width 65 height 26
click at [509, 178] on input "1" at bounding box center [488, 186] width 65 height 26
click at [509, 178] on input "2" at bounding box center [488, 186] width 65 height 26
type input "3"
click at [509, 178] on input "3" at bounding box center [488, 186] width 65 height 26
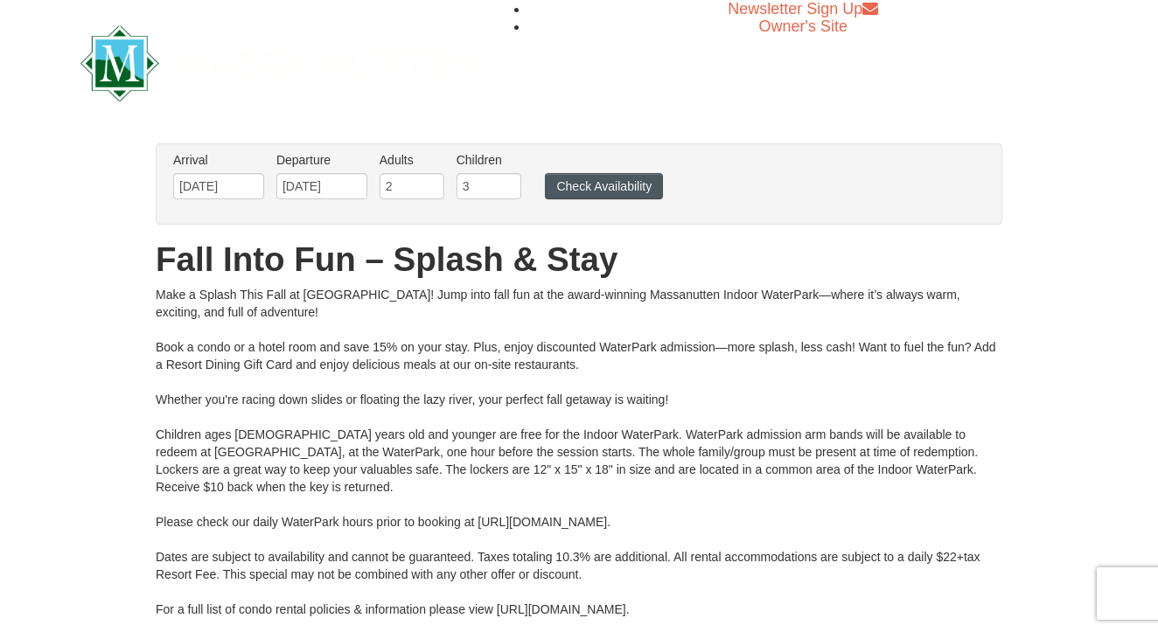
click at [588, 183] on button "Check Availability" at bounding box center [604, 186] width 118 height 26
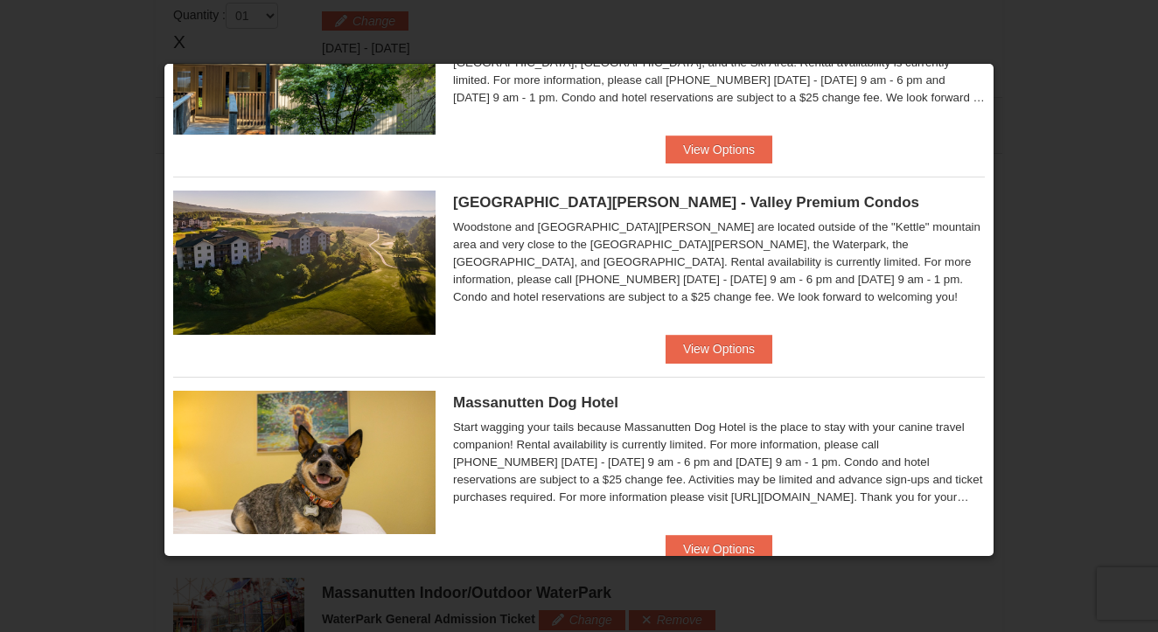
scroll to position [925, 0]
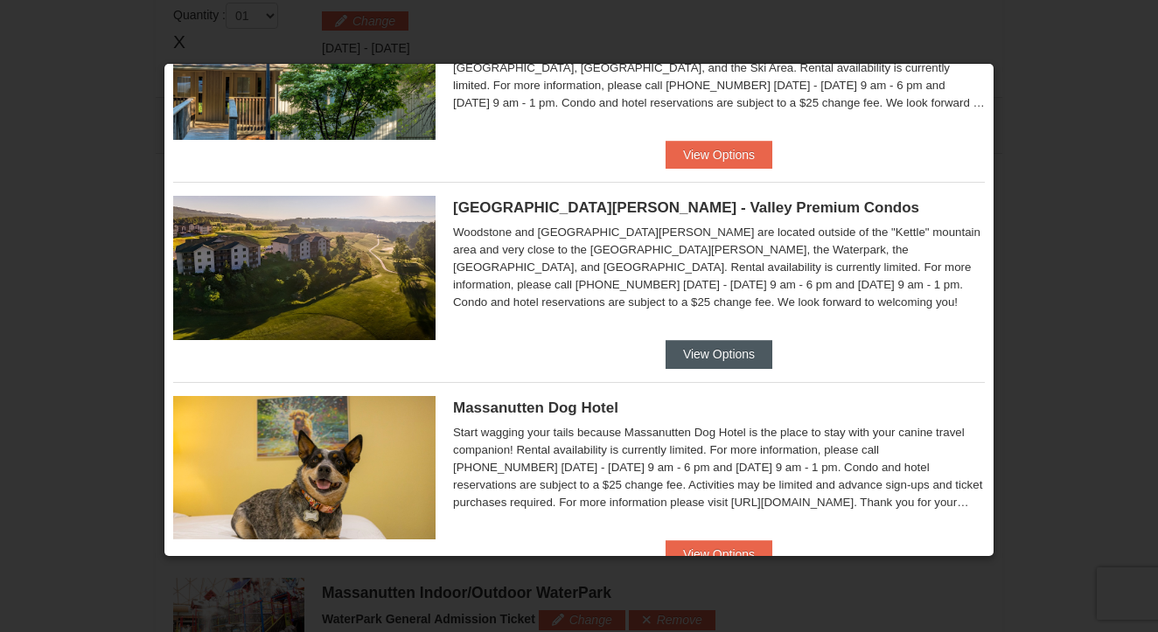
click at [717, 362] on button "View Options" at bounding box center [718, 354] width 107 height 28
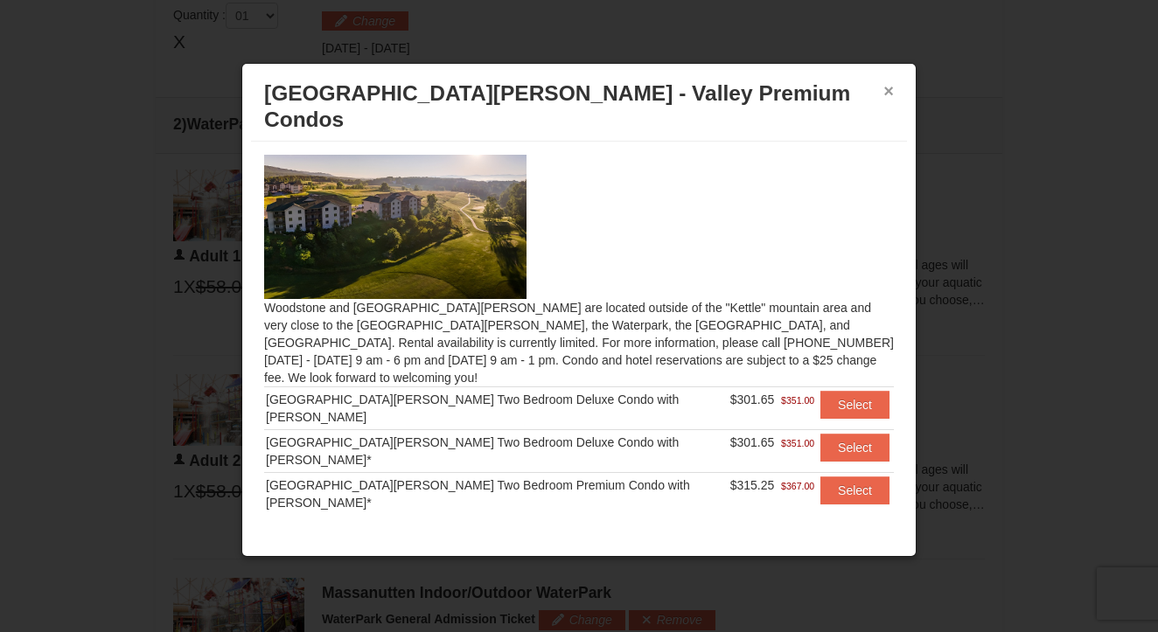
click at [887, 94] on button "×" at bounding box center [888, 90] width 10 height 17
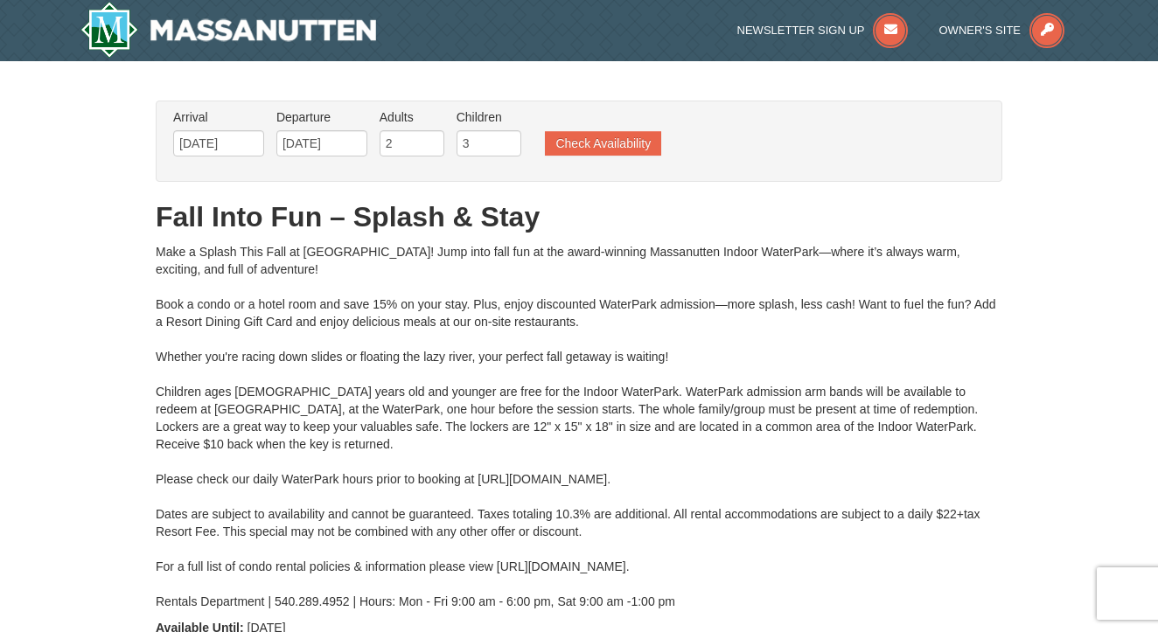
scroll to position [0, 0]
click at [588, 157] on ul "Arrival Please format dates MM/DD/YYYY Please format dates MM/DD/YYYY 10/10/202…" at bounding box center [570, 136] width 802 height 57
click at [589, 140] on button "Check Availability" at bounding box center [603, 143] width 116 height 24
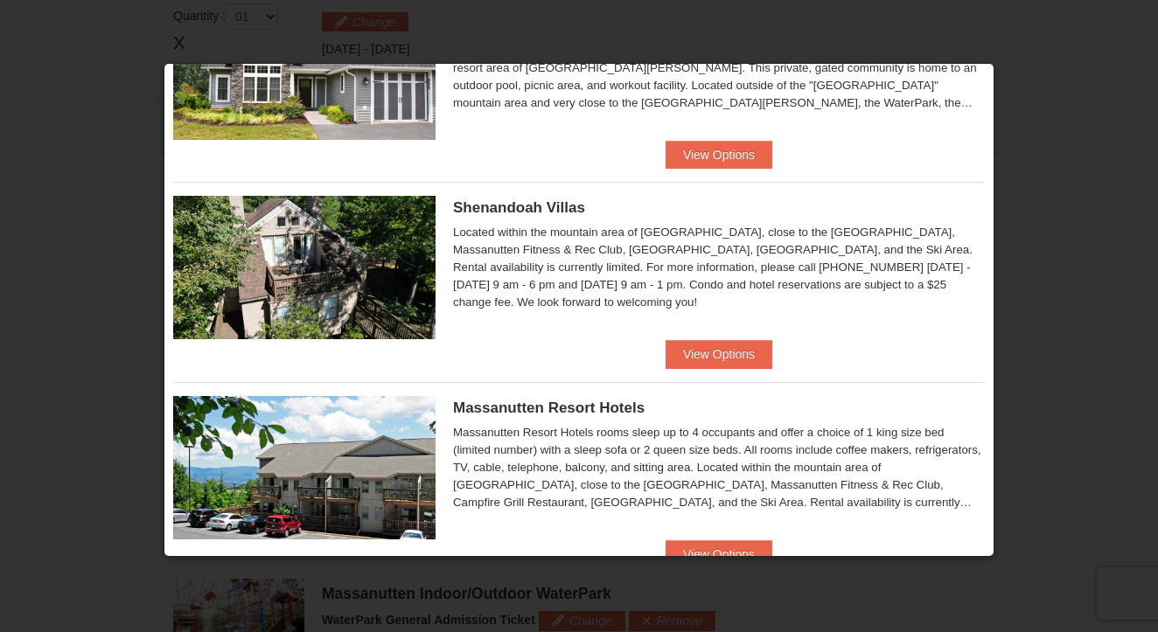
scroll to position [351, 0]
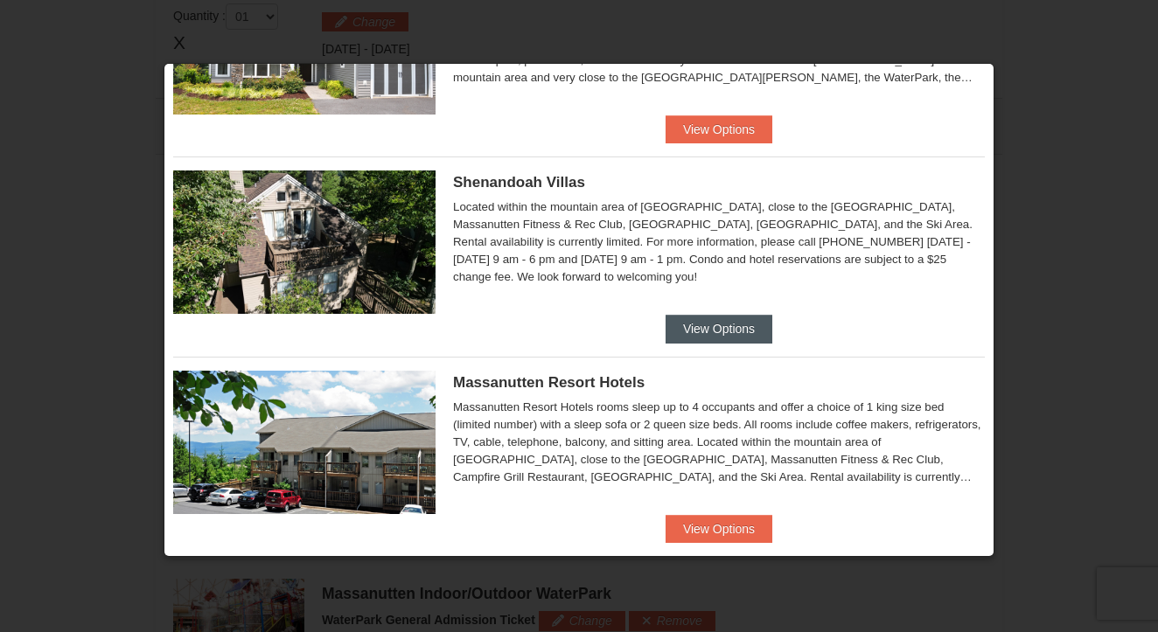
click at [687, 330] on button "View Options" at bounding box center [718, 329] width 107 height 28
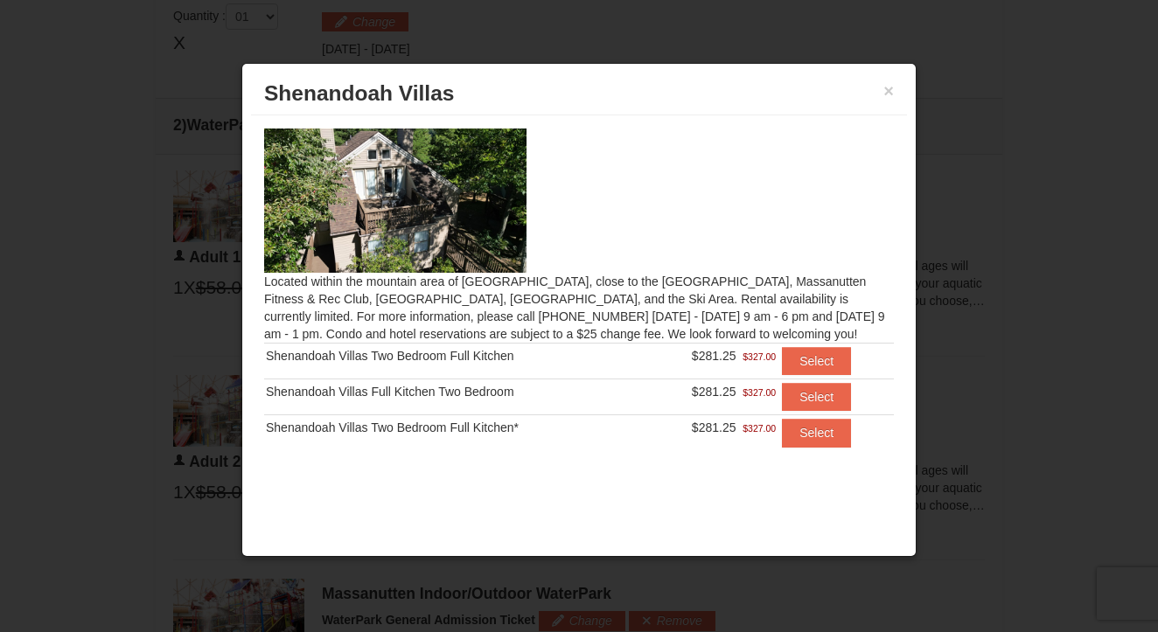
click at [892, 102] on h3 "Shenandoah Villas" at bounding box center [579, 93] width 630 height 26
click at [892, 98] on button "×" at bounding box center [888, 90] width 10 height 17
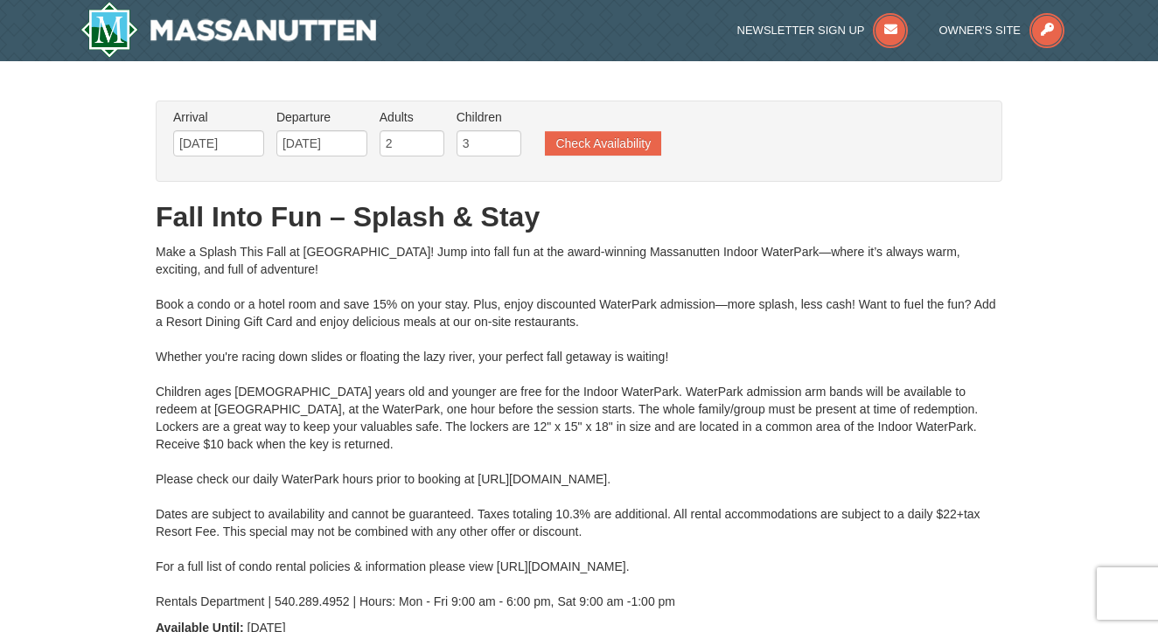
scroll to position [0, 0]
click at [637, 137] on button "Check Availability" at bounding box center [603, 143] width 116 height 24
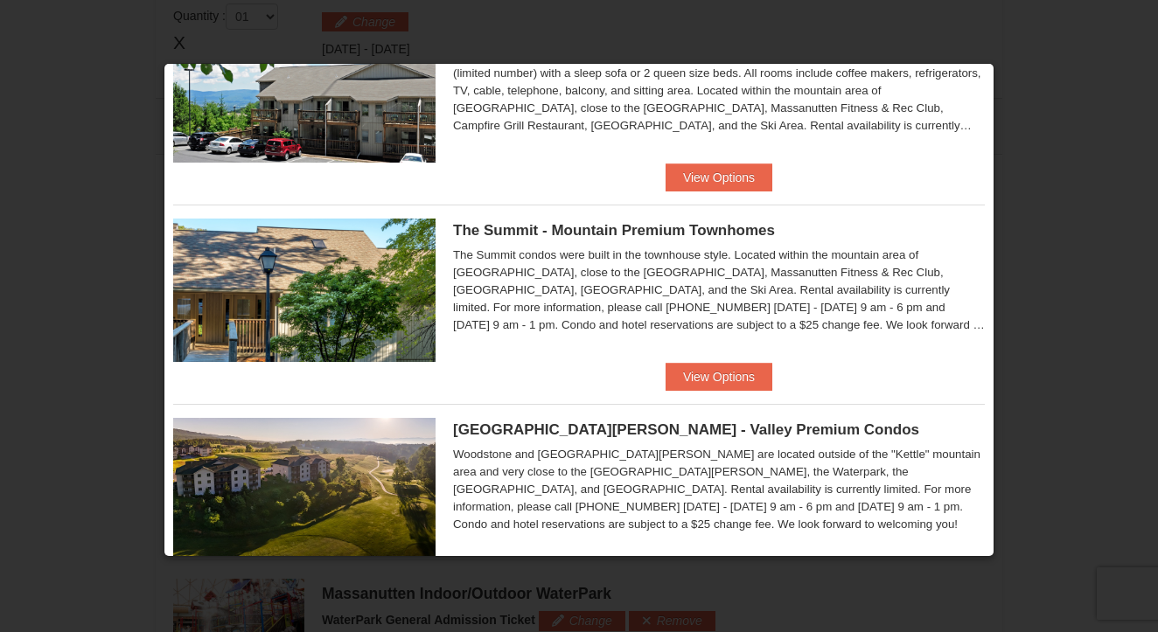
scroll to position [714, 0]
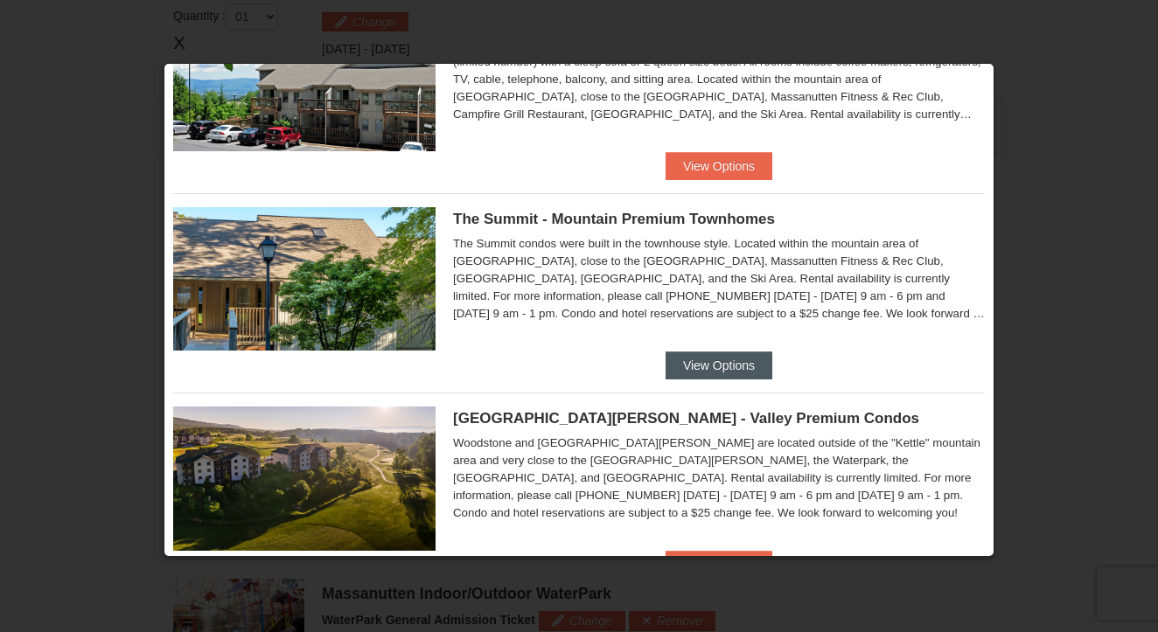
click at [678, 360] on button "View Options" at bounding box center [718, 365] width 107 height 28
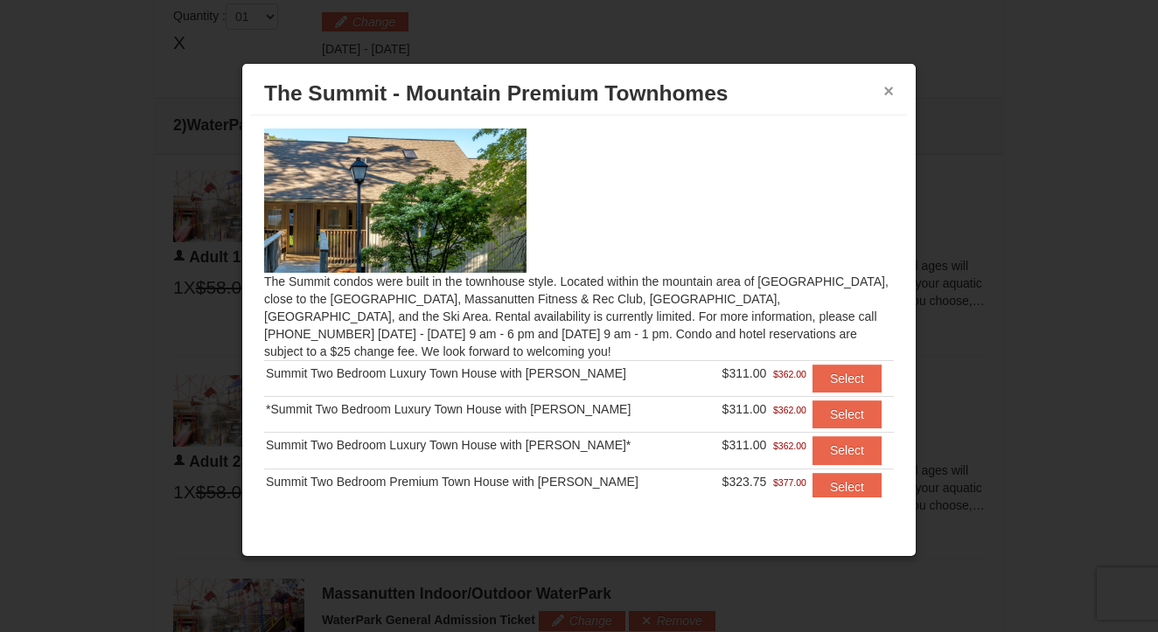
click at [891, 98] on button "×" at bounding box center [888, 90] width 10 height 17
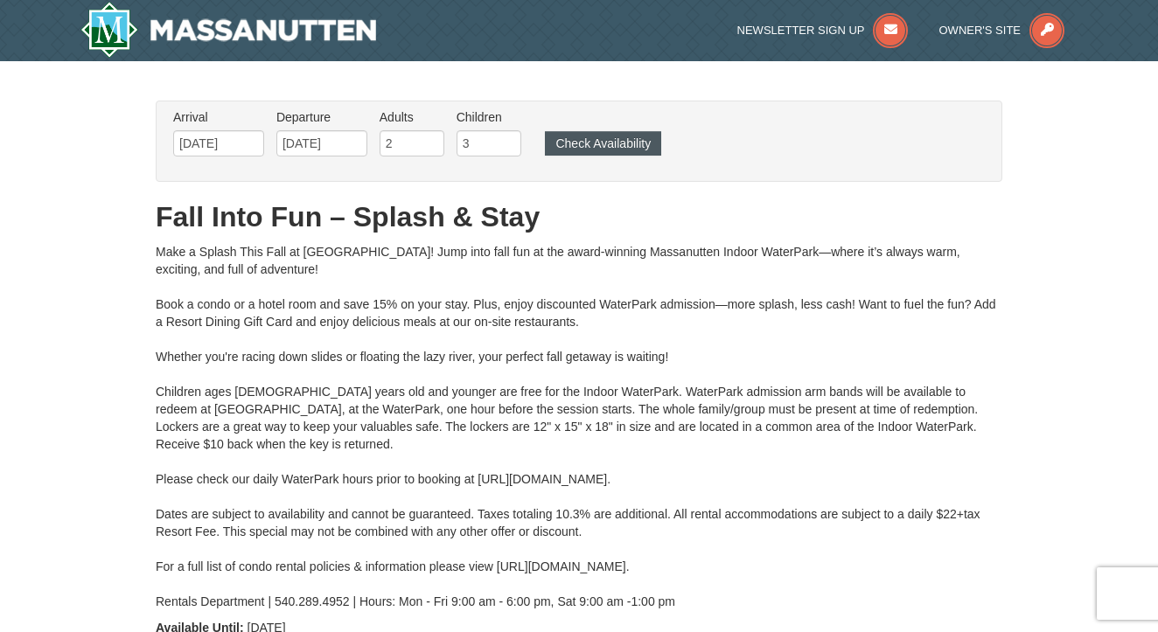
scroll to position [0, 0]
click at [632, 147] on button "Check Availability" at bounding box center [603, 143] width 116 height 24
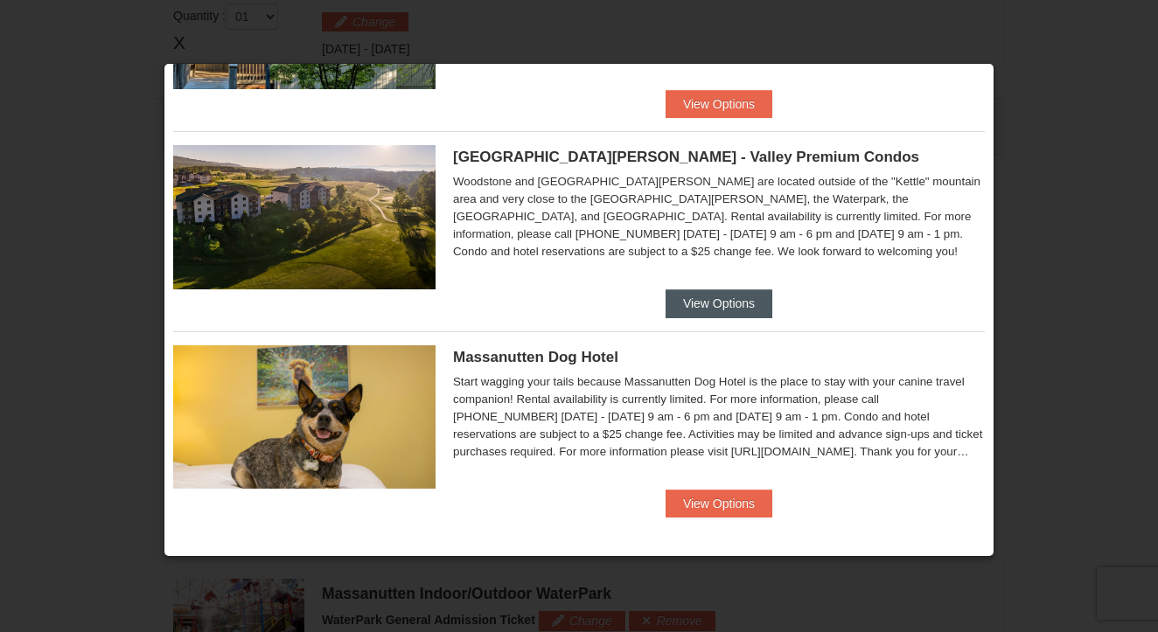
scroll to position [975, 0]
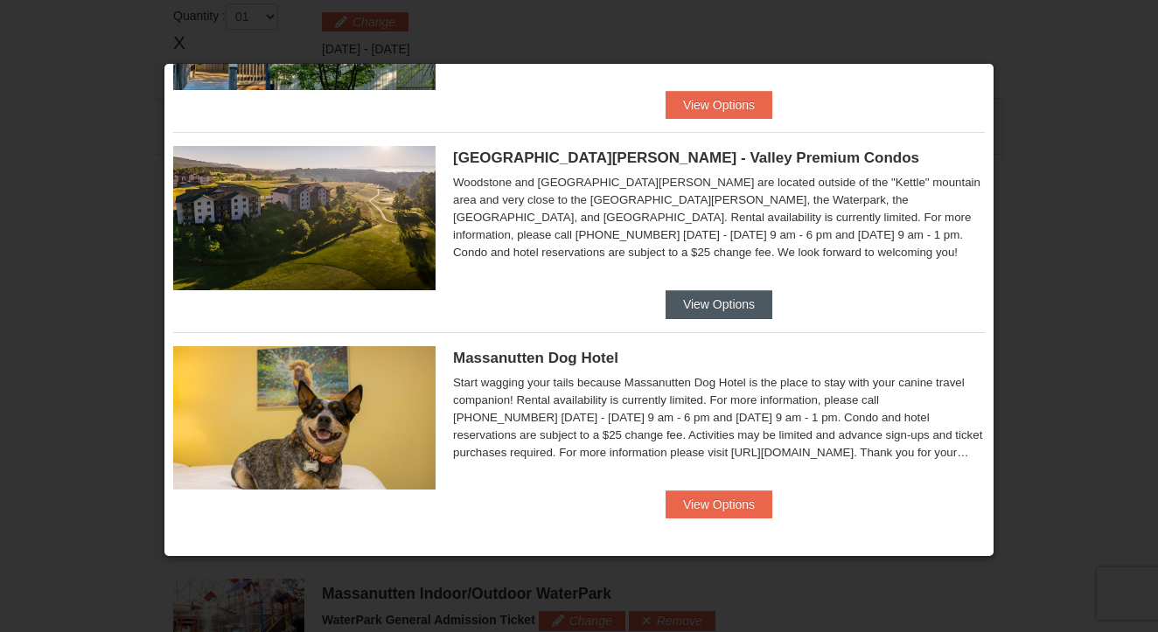
click at [713, 308] on button "View Options" at bounding box center [718, 304] width 107 height 28
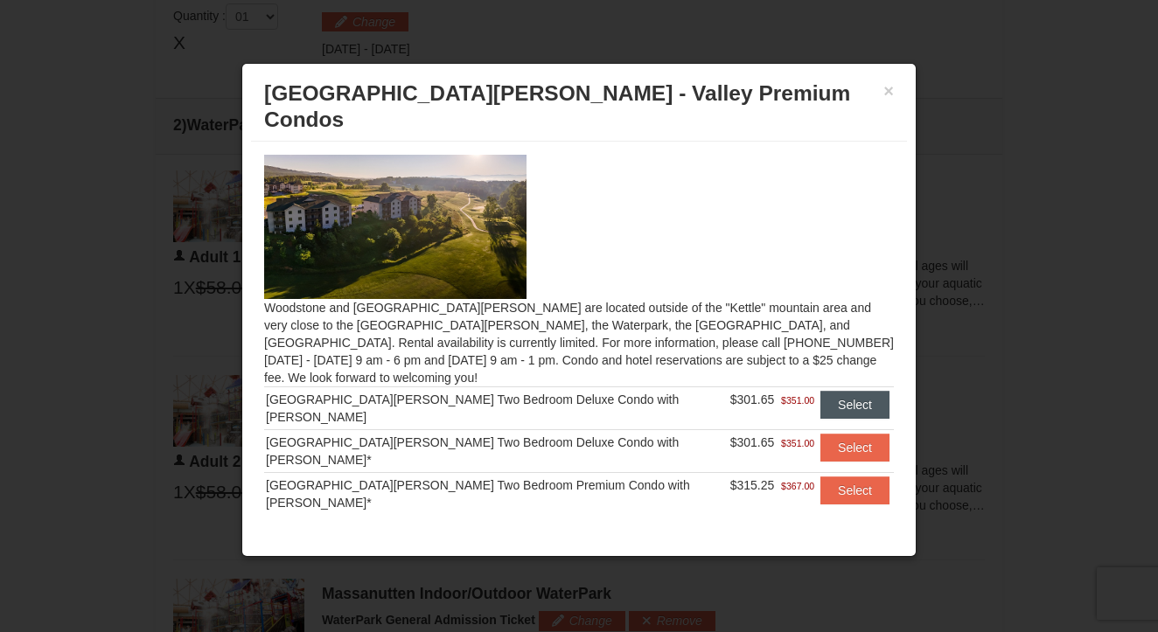
click at [841, 391] on button "Select" at bounding box center [854, 405] width 69 height 28
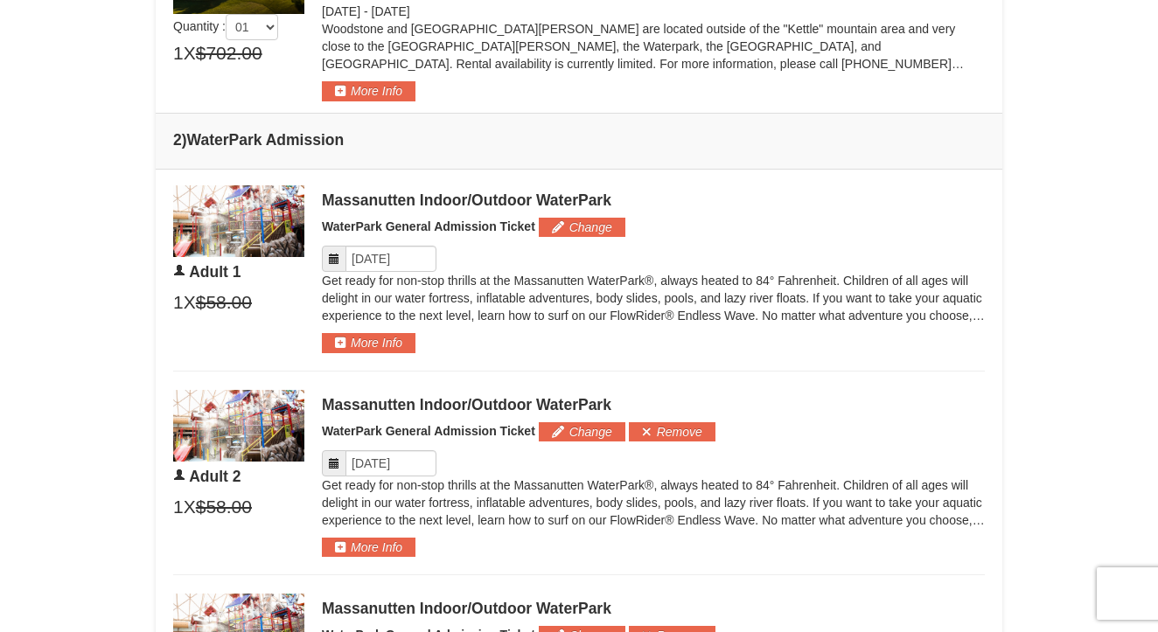
scroll to position [802, 0]
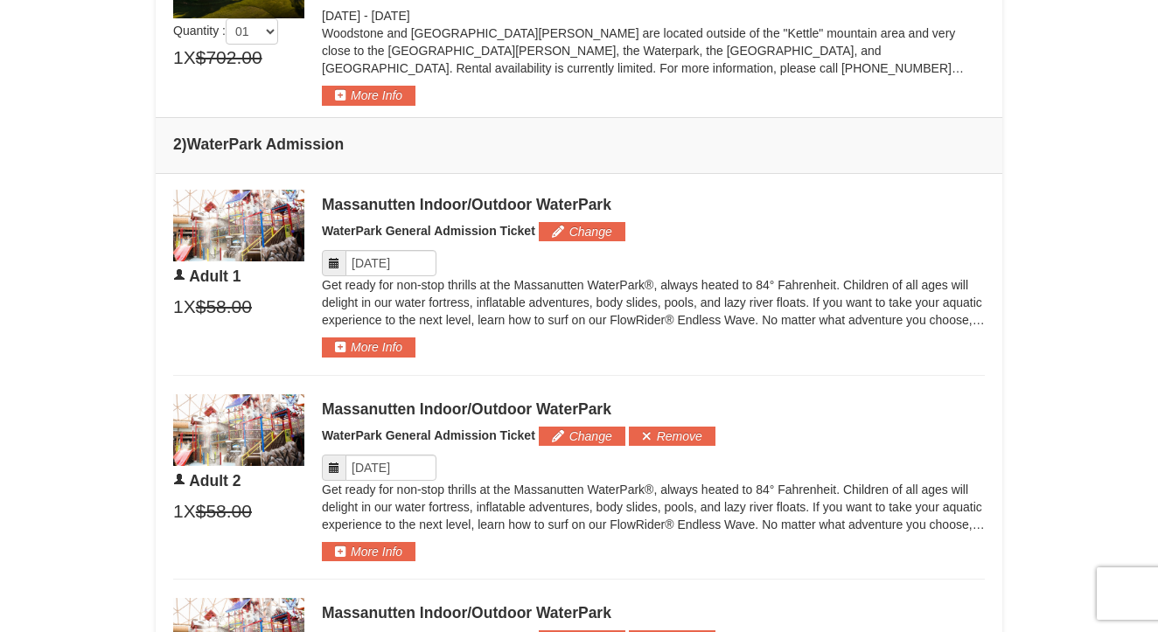
click at [335, 264] on icon at bounding box center [334, 263] width 12 height 12
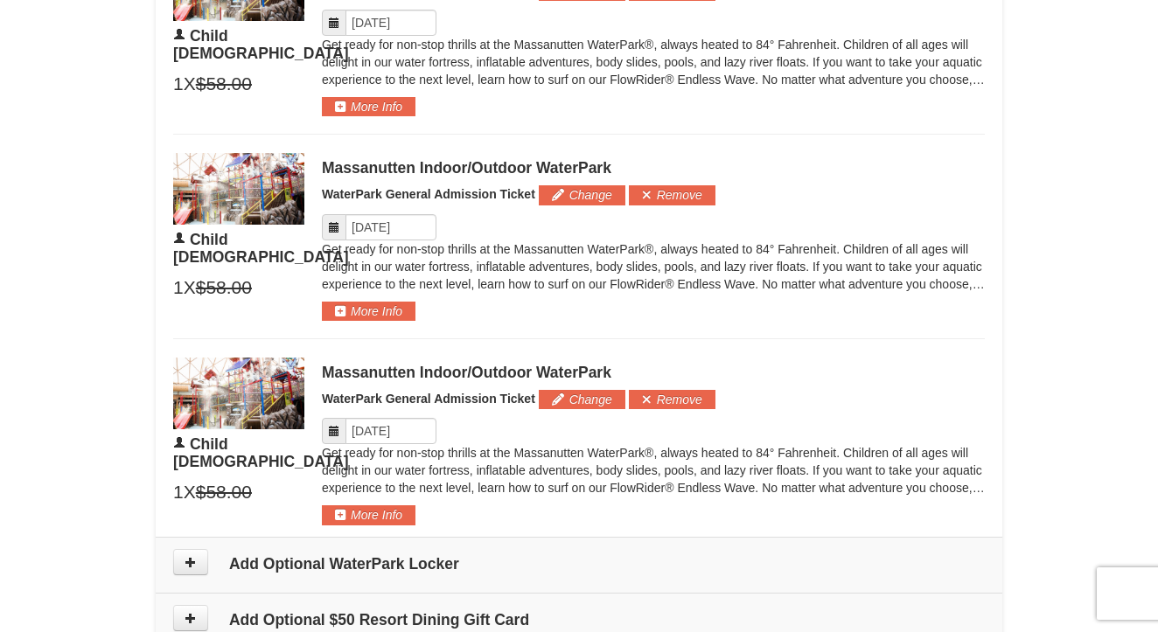
scroll to position [1826, 0]
